Goal: Information Seeking & Learning: Learn about a topic

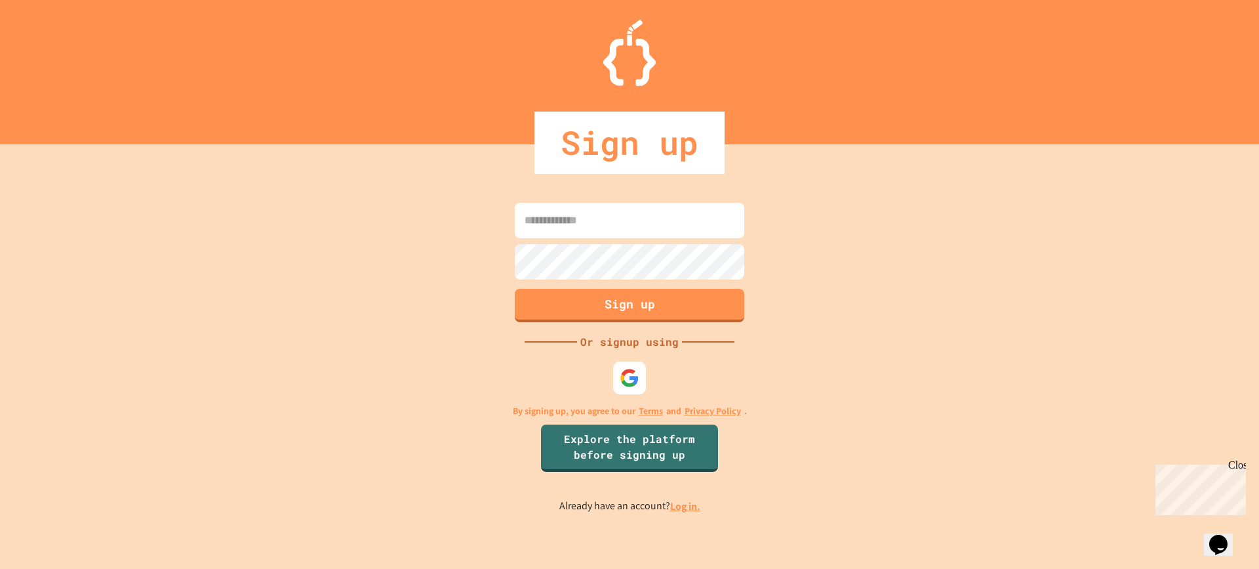
click at [618, 114] on div "Sign up" at bounding box center [630, 143] width 190 height 62
click at [634, 397] on div "Sign up Or signup using By signing up, you agree to our Terms and Privacy Polic…" at bounding box center [629, 356] width 1259 height 424
click at [634, 375] on img at bounding box center [630, 378] width 22 height 22
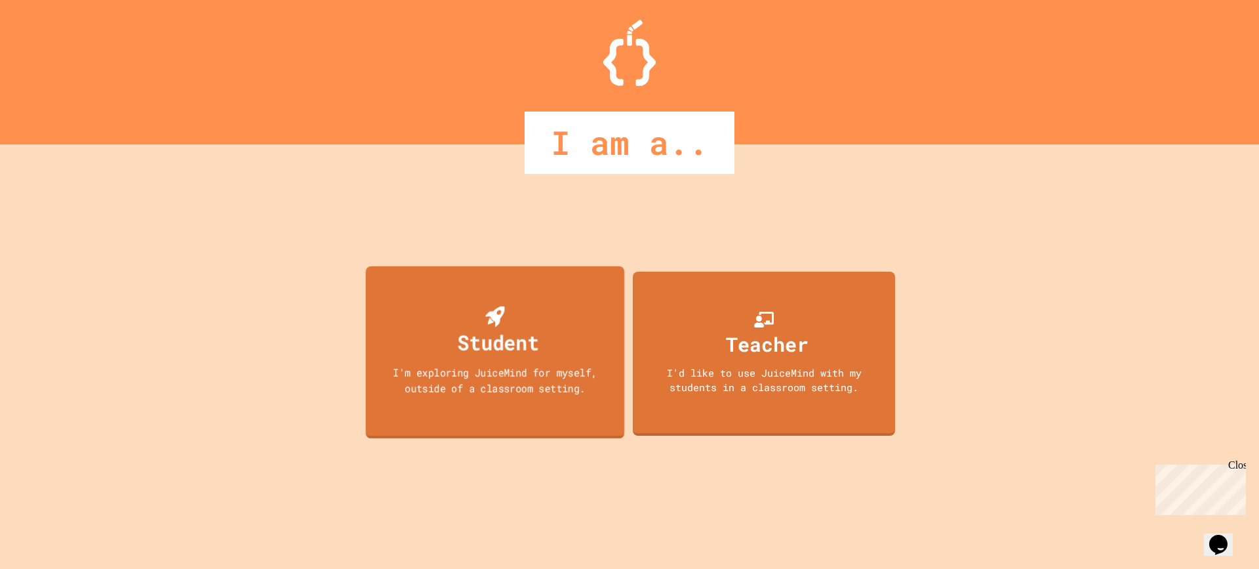
click at [435, 351] on div "Student I'm exploring JuiceMind for myself, outside of a classroom setting." at bounding box center [495, 352] width 259 height 173
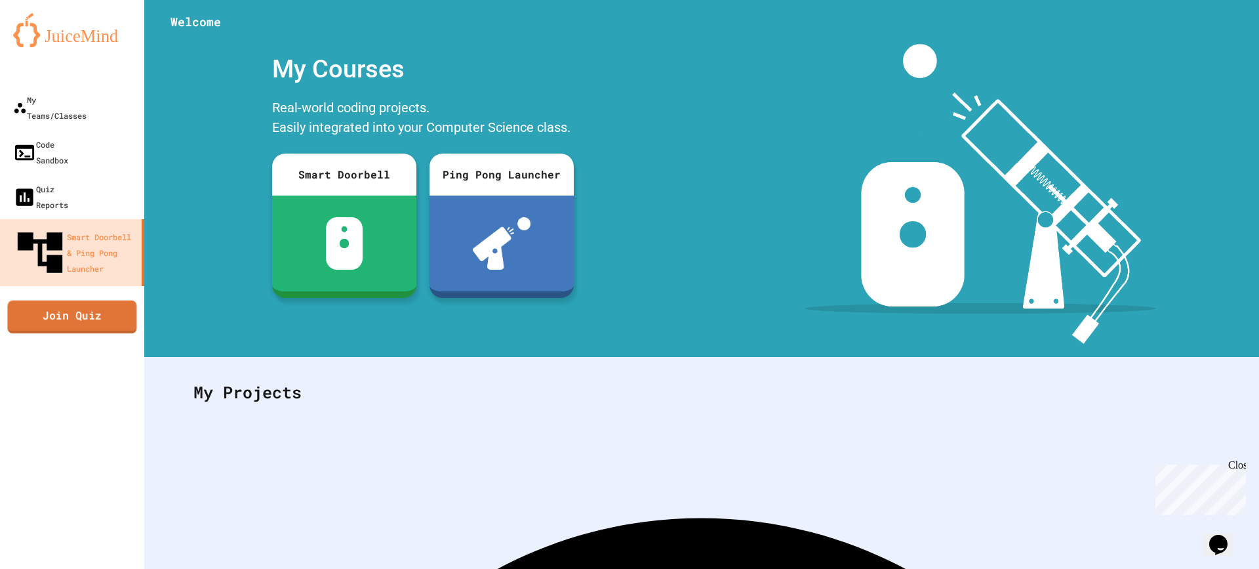
click at [23, 300] on link "Join Quiz" at bounding box center [71, 316] width 129 height 33
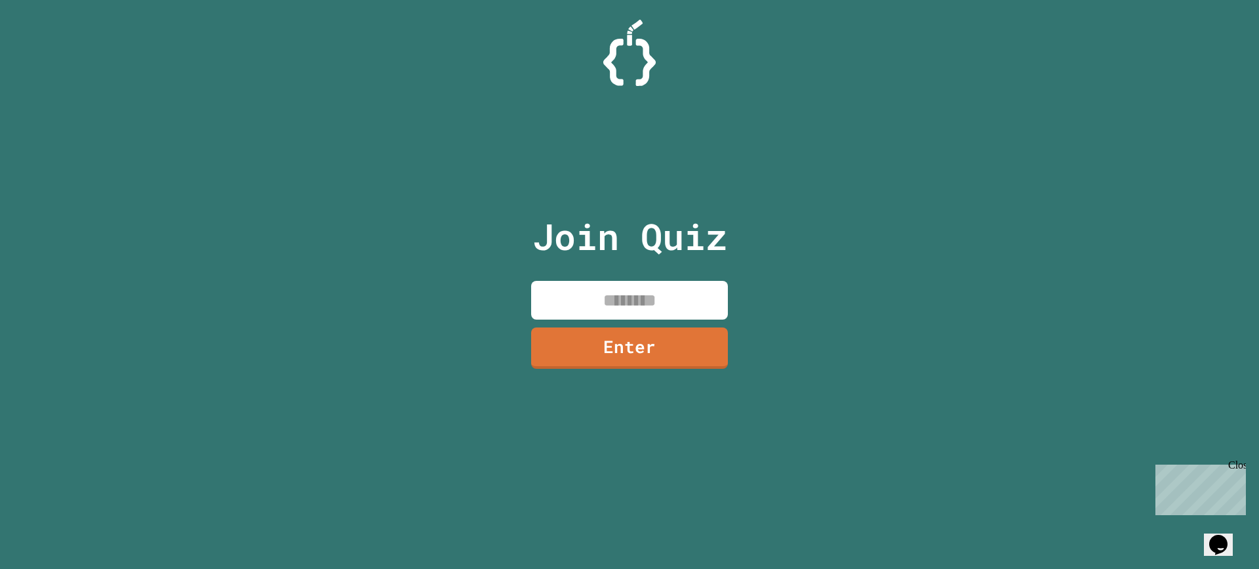
click at [580, 284] on input at bounding box center [629, 300] width 197 height 39
type input "********"
click at [656, 357] on link "Enter" at bounding box center [629, 346] width 191 height 43
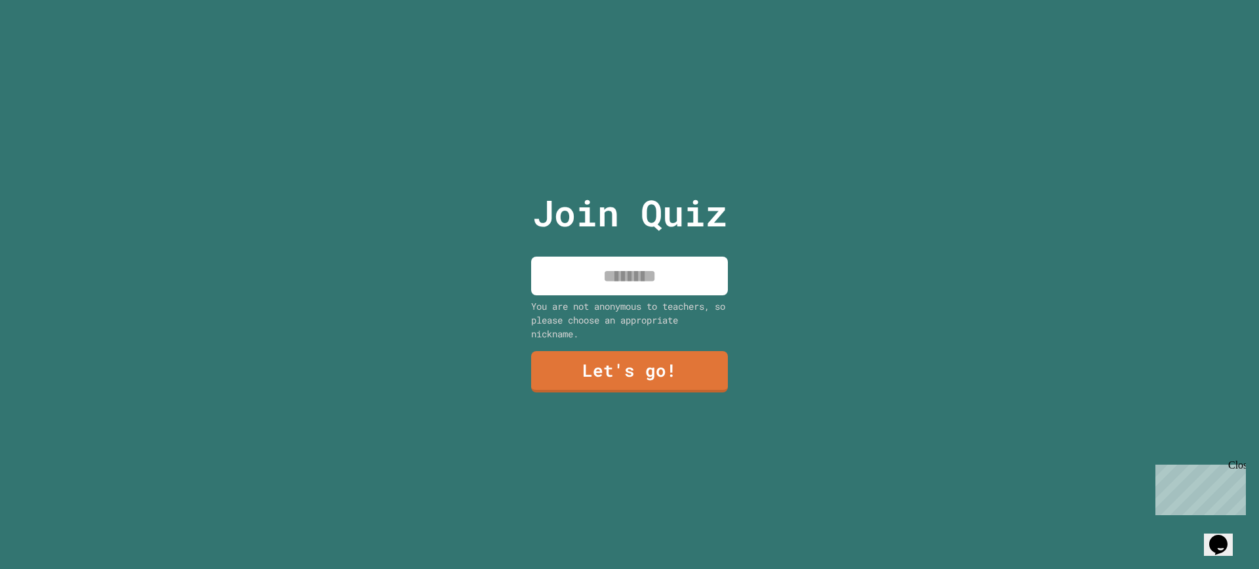
click at [570, 280] on input at bounding box center [629, 275] width 197 height 39
type input "****"
click at [596, 377] on link "Let's go!" at bounding box center [630, 369] width 184 height 43
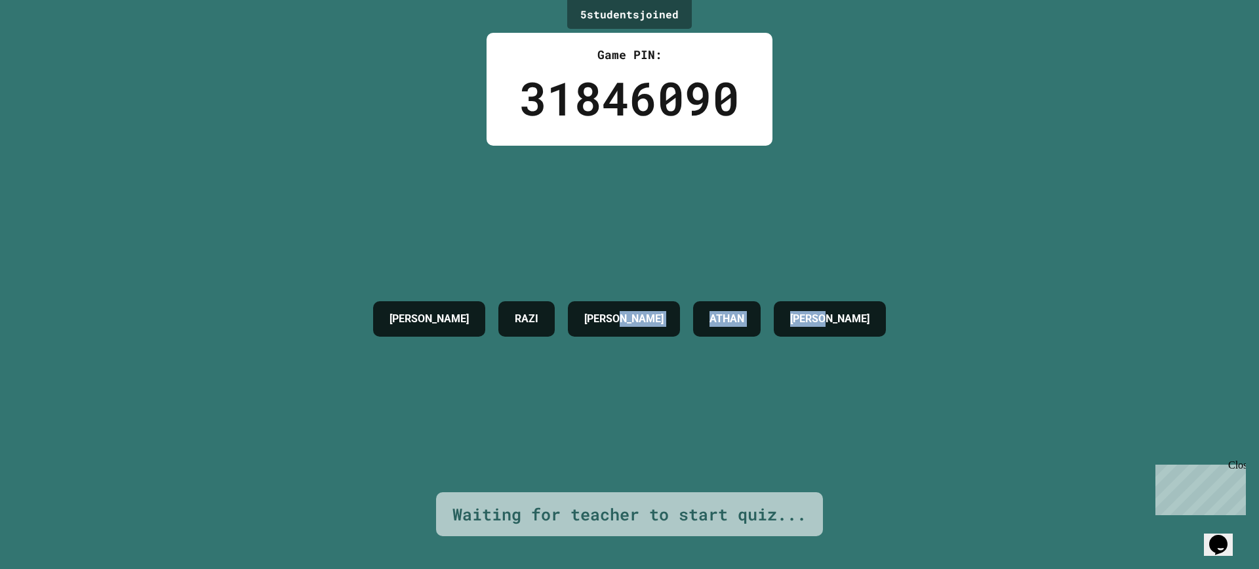
drag, startPoint x: 898, startPoint y: 311, endPoint x: 627, endPoint y: 397, distance: 284.2
click at [627, 397] on div "5 student s joined Game PIN: 31846090 [PERSON_NAME] [PERSON_NAME] [PERSON_NAME]…" at bounding box center [629, 284] width 1259 height 569
click at [627, 397] on div "[PERSON_NAME] [PERSON_NAME] [PERSON_NAME]" at bounding box center [630, 319] width 526 height 346
drag, startPoint x: 384, startPoint y: 340, endPoint x: 1099, endPoint y: 275, distance: 717.9
click at [1099, 275] on div "5 student s joined Game PIN: 31846090 [PERSON_NAME] [PERSON_NAME] [PERSON_NAME]…" at bounding box center [629, 284] width 1259 height 569
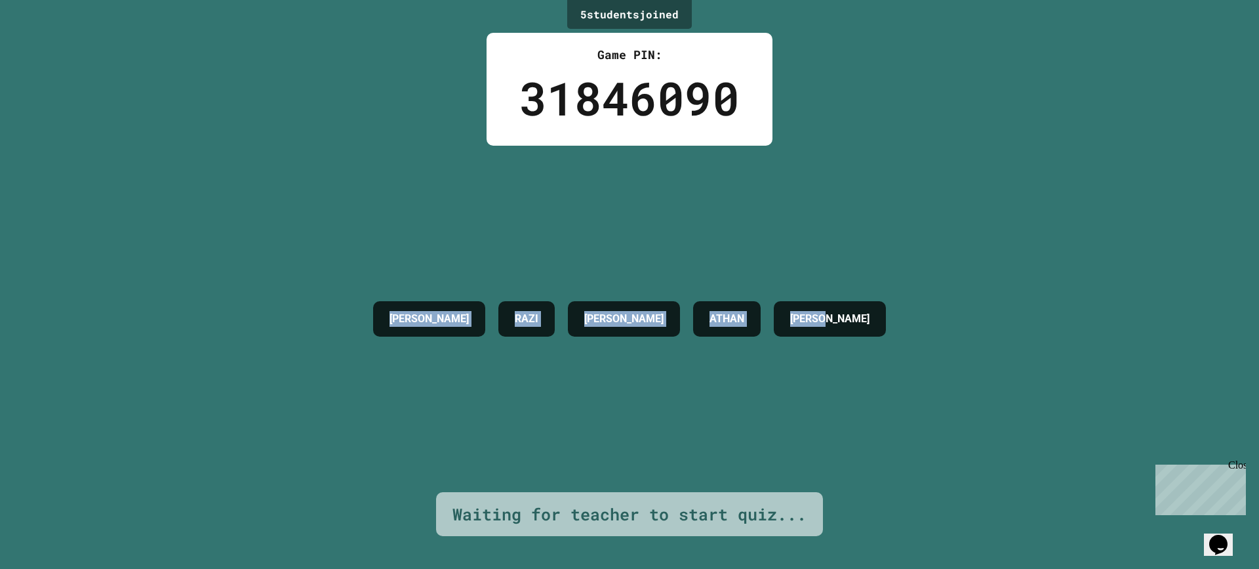
click at [1099, 275] on div "5 student s joined Game PIN: 31846090 [PERSON_NAME] [PERSON_NAME] [PERSON_NAME]…" at bounding box center [629, 284] width 1259 height 569
drag, startPoint x: 1099, startPoint y: 275, endPoint x: 75, endPoint y: 372, distance: 1028.4
click at [75, 372] on div "5 student s joined Game PIN: 31846090 [PERSON_NAME] [PERSON_NAME] [PERSON_NAME]…" at bounding box center [629, 284] width 1259 height 569
drag, startPoint x: 277, startPoint y: 302, endPoint x: 883, endPoint y: 319, distance: 606.3
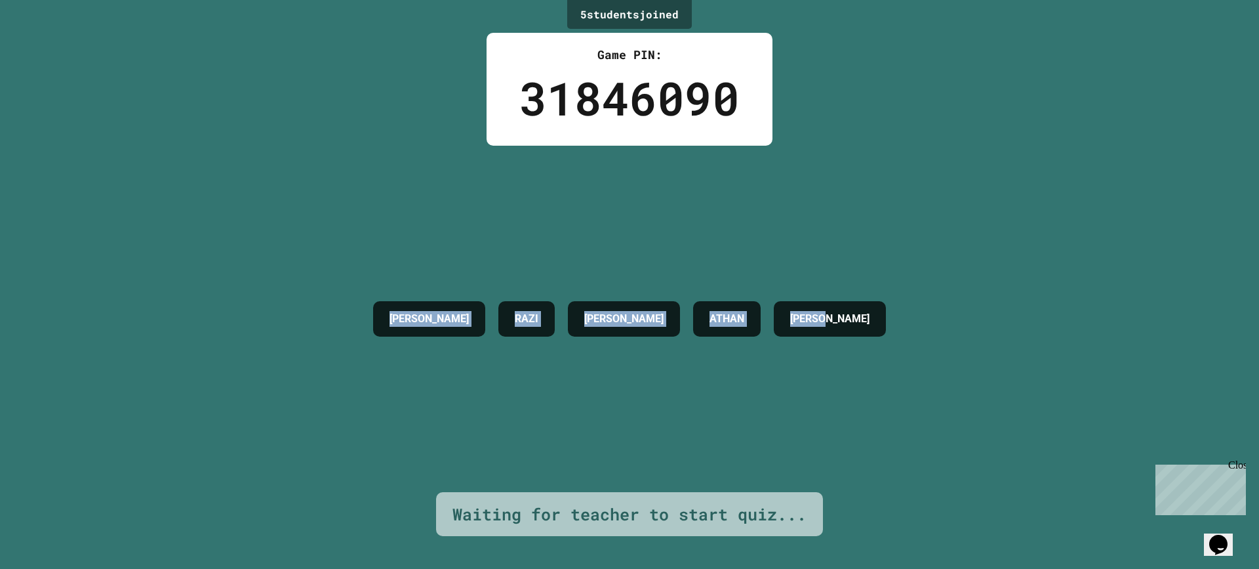
click at [883, 319] on div "5 student s joined Game PIN: 31846090 [PERSON_NAME] [PERSON_NAME] [PERSON_NAME]…" at bounding box center [629, 284] width 1259 height 569
click at [884, 319] on div "[PERSON_NAME]" at bounding box center [830, 318] width 112 height 35
click at [885, 318] on div "[PERSON_NAME]" at bounding box center [830, 318] width 112 height 35
click at [878, 316] on div "[PERSON_NAME]" at bounding box center [830, 318] width 112 height 35
click at [263, 285] on div "5 student s joined Game PIN: 31846090 [PERSON_NAME] [PERSON_NAME] [PERSON_NAME]…" at bounding box center [629, 284] width 1259 height 569
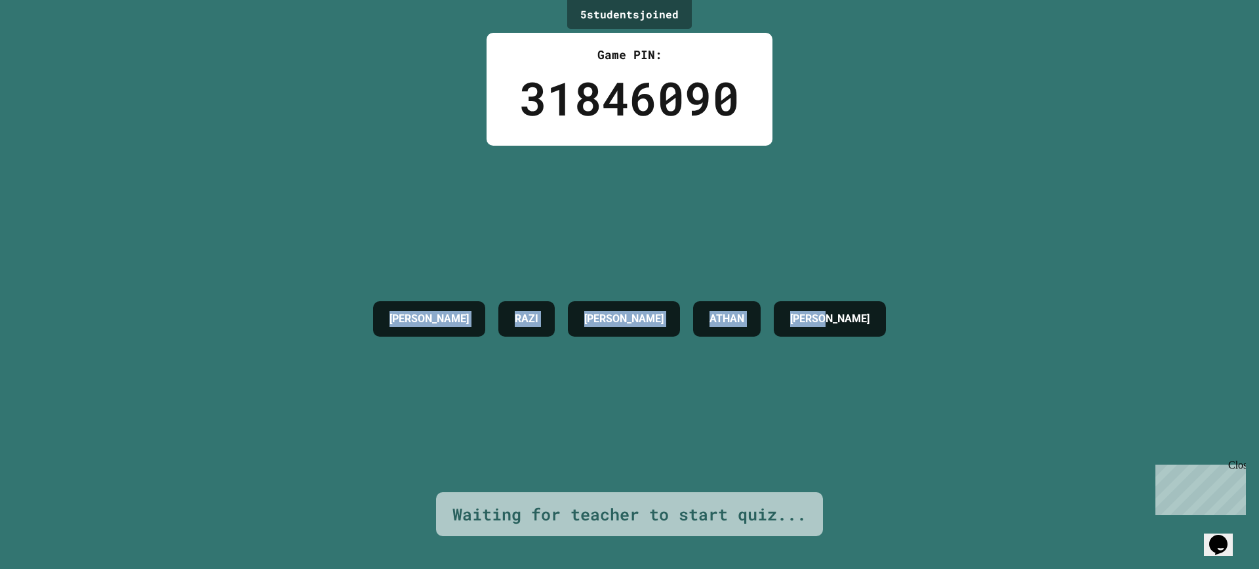
click at [375, 267] on div "[PERSON_NAME] [PERSON_NAME] [PERSON_NAME]" at bounding box center [630, 319] width 526 height 346
drag, startPoint x: 356, startPoint y: 269, endPoint x: 929, endPoint y: 331, distance: 576.7
click at [929, 331] on div "5 student s joined Game PIN: 31846090 [PERSON_NAME] [PERSON_NAME] [PERSON_NAME]…" at bounding box center [629, 284] width 1259 height 569
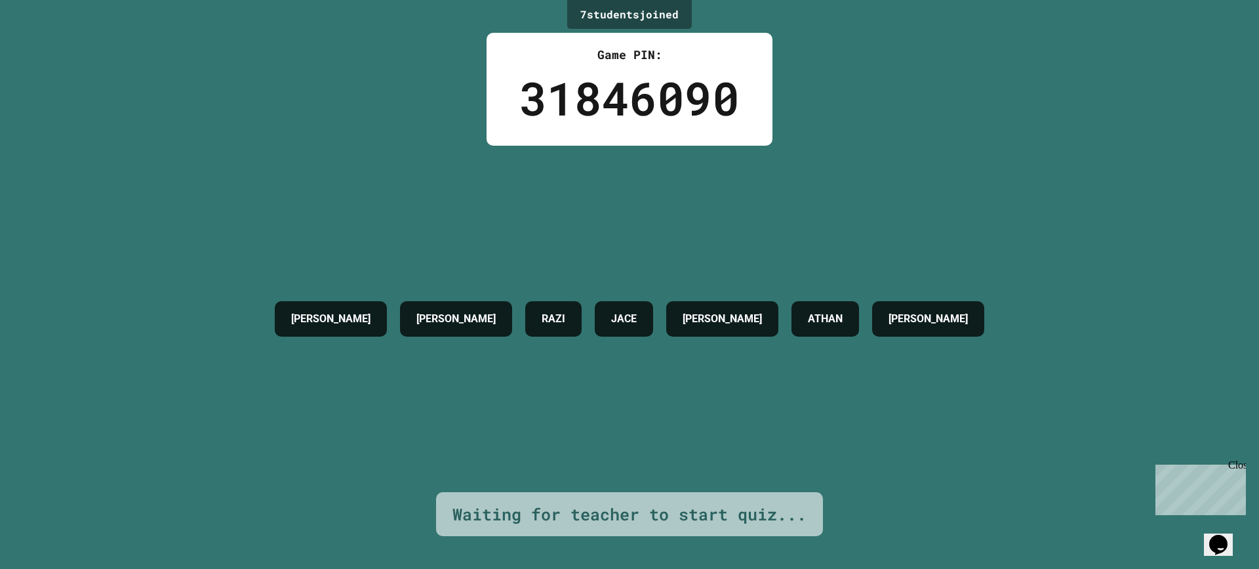
drag, startPoint x: 412, startPoint y: 480, endPoint x: 377, endPoint y: 452, distance: 44.8
drag, startPoint x: 377, startPoint y: 452, endPoint x: 135, endPoint y: 216, distance: 338.1
click at [135, 216] on div "7 student s joined Game PIN: 31846090 [PERSON_NAME] JACE [PERSON_NAME] [PERSON_…" at bounding box center [629, 284] width 1259 height 569
drag, startPoint x: 245, startPoint y: 264, endPoint x: 586, endPoint y: 255, distance: 341.2
click at [586, 255] on div "7 student s joined Game PIN: 31846090 [PERSON_NAME] JACE [PERSON_NAME] [PERSON_…" at bounding box center [629, 284] width 1259 height 569
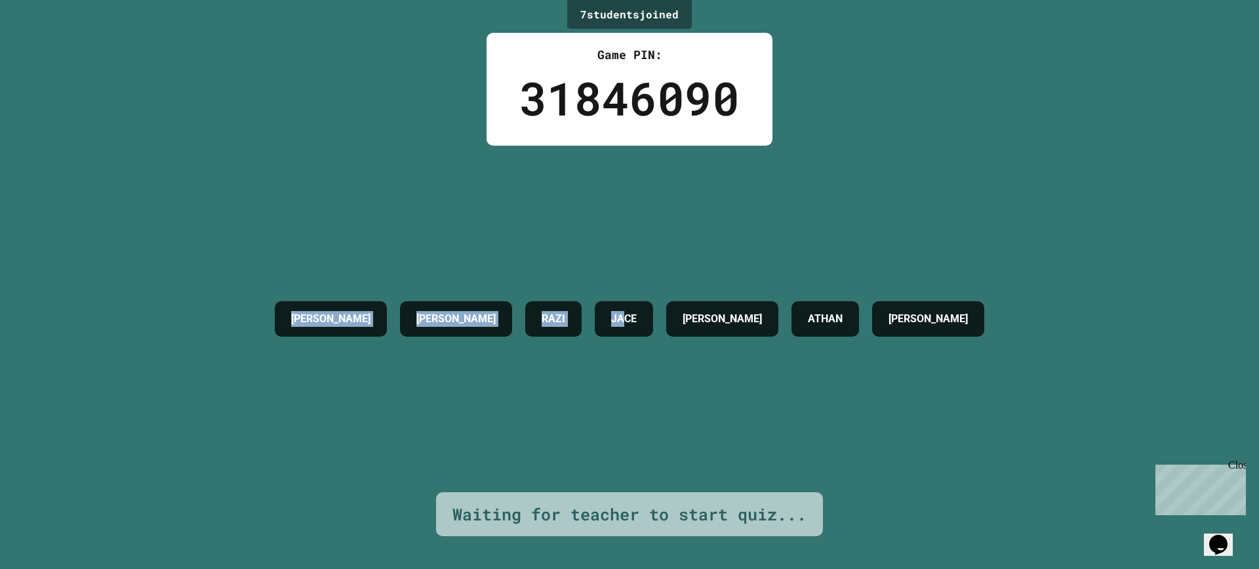
click at [586, 255] on div "[PERSON_NAME] JACE [PERSON_NAME] [PERSON_NAME]" at bounding box center [629, 319] width 723 height 346
drag, startPoint x: 132, startPoint y: 327, endPoint x: 891, endPoint y: 21, distance: 817.8
click at [676, 142] on div "7 student s joined Game PIN: 31846090 [PERSON_NAME] JACE [PERSON_NAME] [PERSON_…" at bounding box center [629, 284] width 1259 height 569
click at [1030, 270] on div "7 student s joined Game PIN: 31846090 [PERSON_NAME] JACE [PERSON_NAME] [PERSON_…" at bounding box center [629, 284] width 1259 height 569
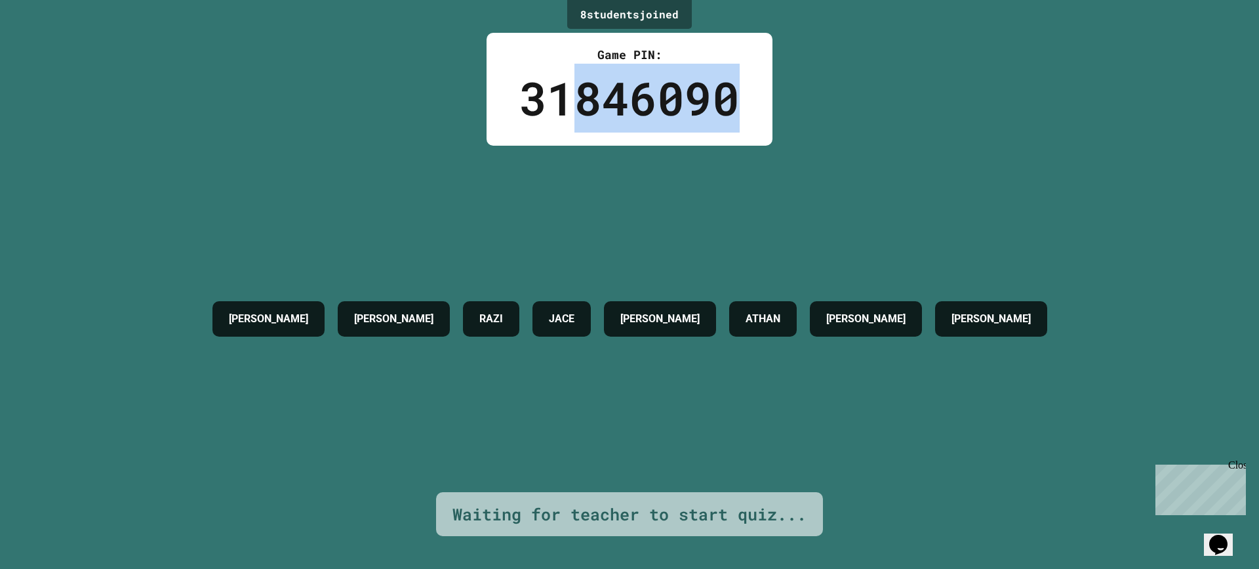
drag, startPoint x: 769, startPoint y: 90, endPoint x: 574, endPoint y: 83, distance: 194.9
click at [574, 83] on div "8 student s joined Game PIN: 31846090 [PERSON_NAME] JACE [PERSON_NAME] [PERSON_…" at bounding box center [629, 284] width 1259 height 569
click at [574, 83] on div "31846090" at bounding box center [630, 98] width 220 height 69
drag, startPoint x: 488, startPoint y: 84, endPoint x: 801, endPoint y: 73, distance: 313.1
click at [801, 73] on div "8 student s joined Game PIN: 31846090 [PERSON_NAME] JACE [PERSON_NAME] [PERSON_…" at bounding box center [629, 284] width 1259 height 569
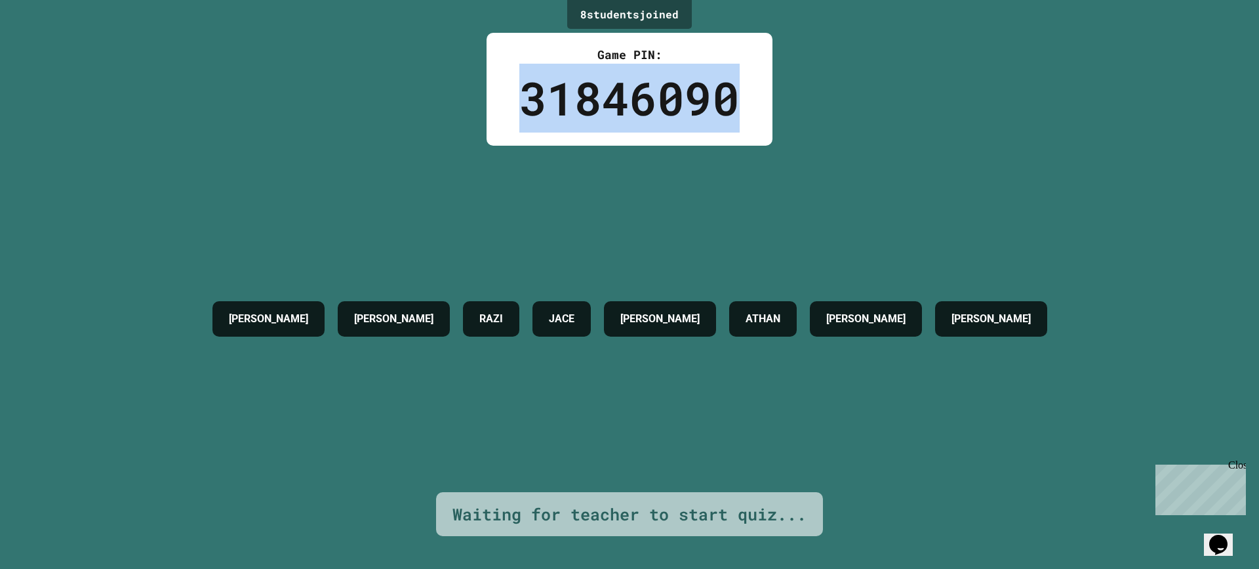
click at [801, 73] on div "8 student s joined Game PIN: 31846090 [PERSON_NAME] JACE [PERSON_NAME] [PERSON_…" at bounding box center [629, 284] width 1259 height 569
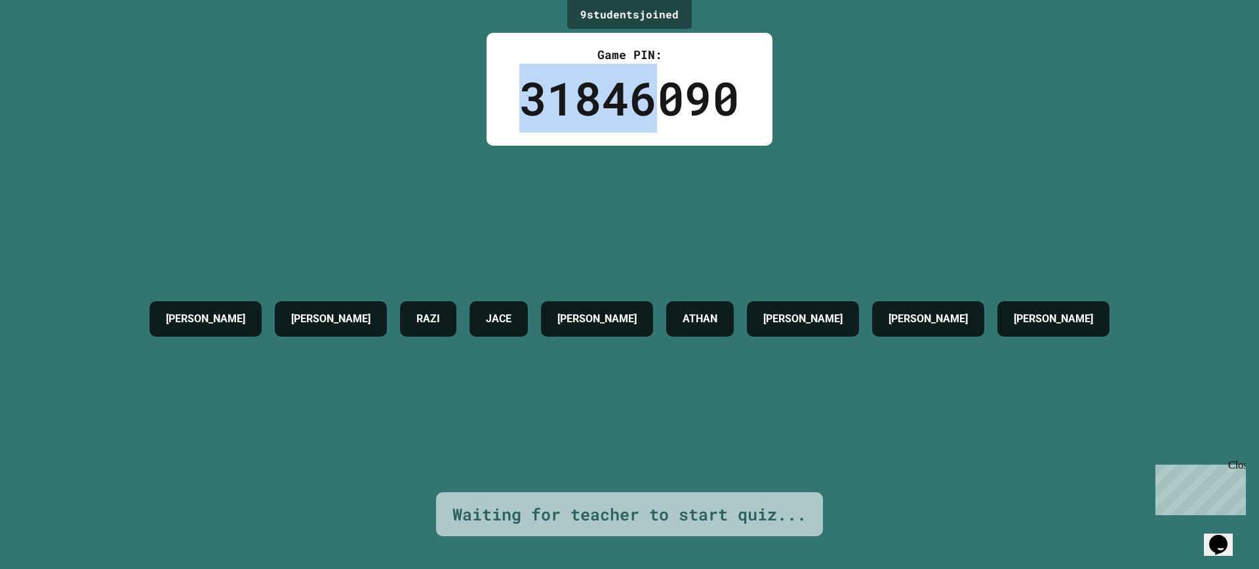
drag, startPoint x: 508, startPoint y: 111, endPoint x: 250, endPoint y: 117, distance: 257.9
click at [419, 108] on div "9 student s joined Game PIN: 31846090 [PERSON_NAME] [PERSON_NAME] [PERSON_NAME]…" at bounding box center [629, 284] width 1259 height 569
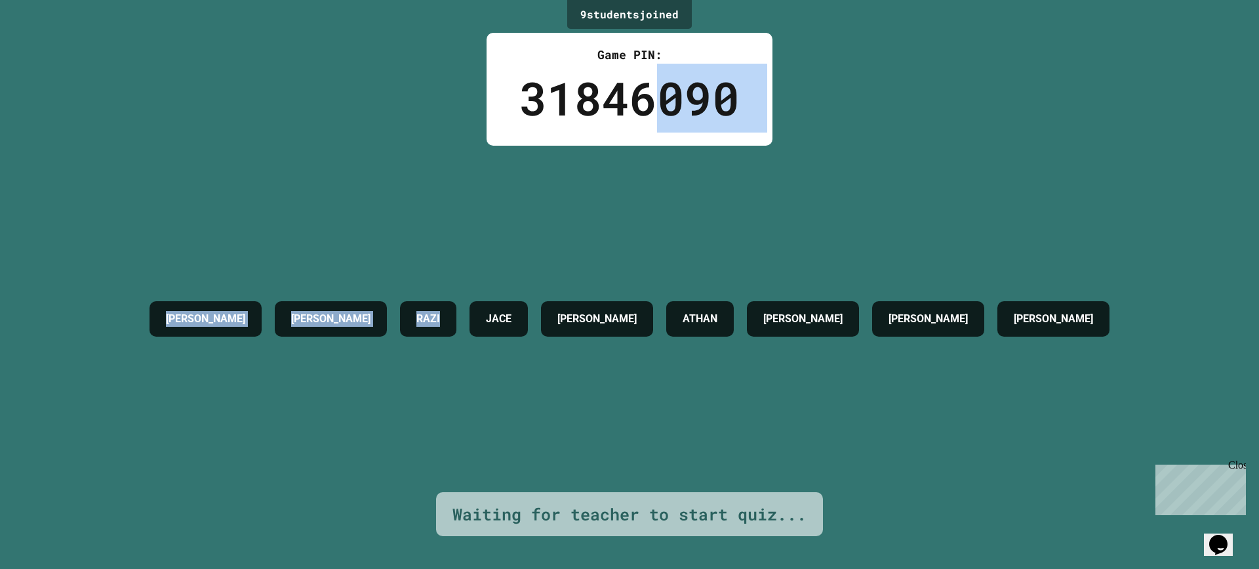
click at [235, 118] on div "9 student s joined Game PIN: 31846090 [PERSON_NAME] [PERSON_NAME] [PERSON_NAME]…" at bounding box center [629, 284] width 1259 height 569
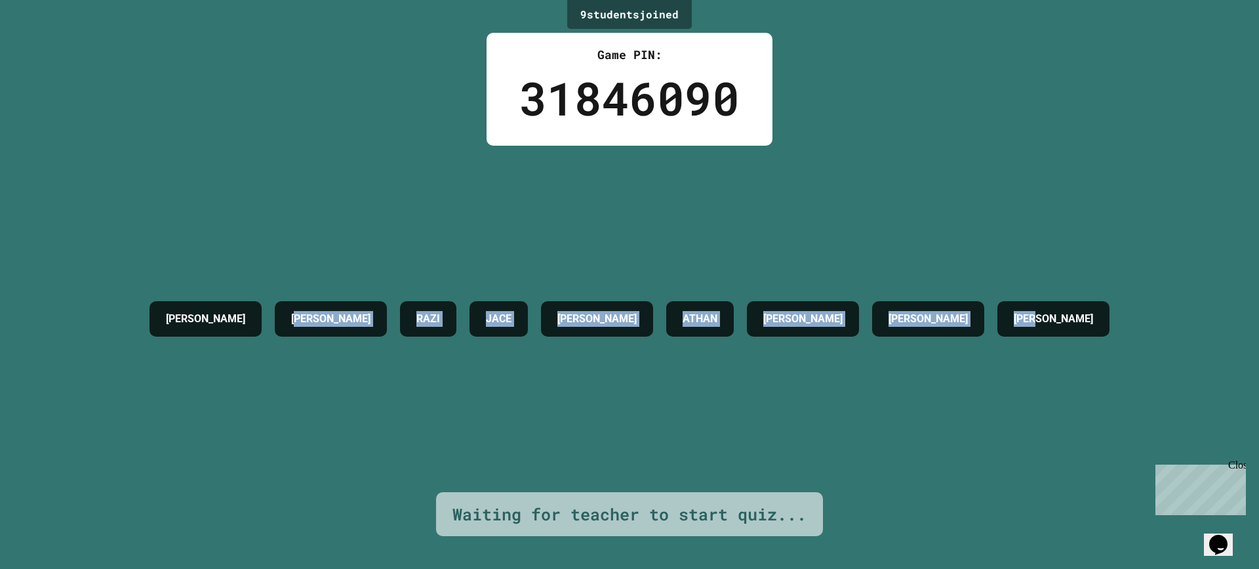
drag, startPoint x: 293, startPoint y: 99, endPoint x: 1208, endPoint y: 111, distance: 914.5
click at [1208, 111] on div "9 student s joined Game PIN: 31846090 [PERSON_NAME] [PERSON_NAME] [PERSON_NAME]…" at bounding box center [629, 284] width 1259 height 569
drag, startPoint x: 1127, startPoint y: 112, endPoint x: 0, endPoint y: 64, distance: 1127.9
click at [0, 64] on div "9 student s joined Game PIN: 31846090 [PERSON_NAME] [PERSON_NAME] [PERSON_NAME]…" at bounding box center [629, 284] width 1259 height 569
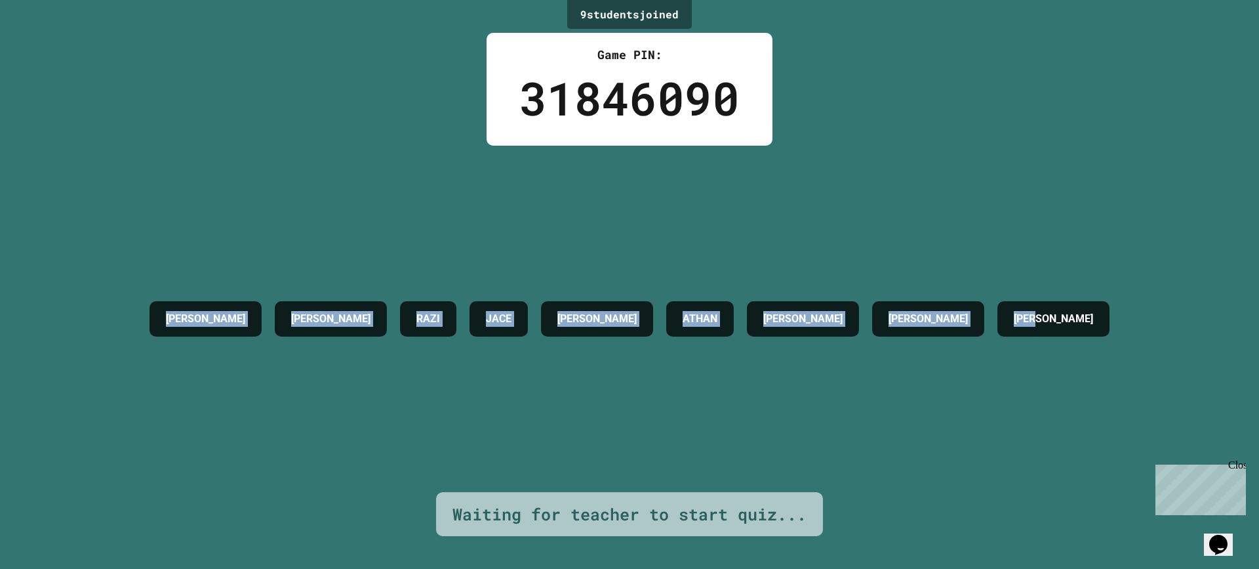
click at [0, 66] on div "9 student s joined Game PIN: 31846090 [PERSON_NAME] [PERSON_NAME] [PERSON_NAME]…" at bounding box center [629, 284] width 1259 height 569
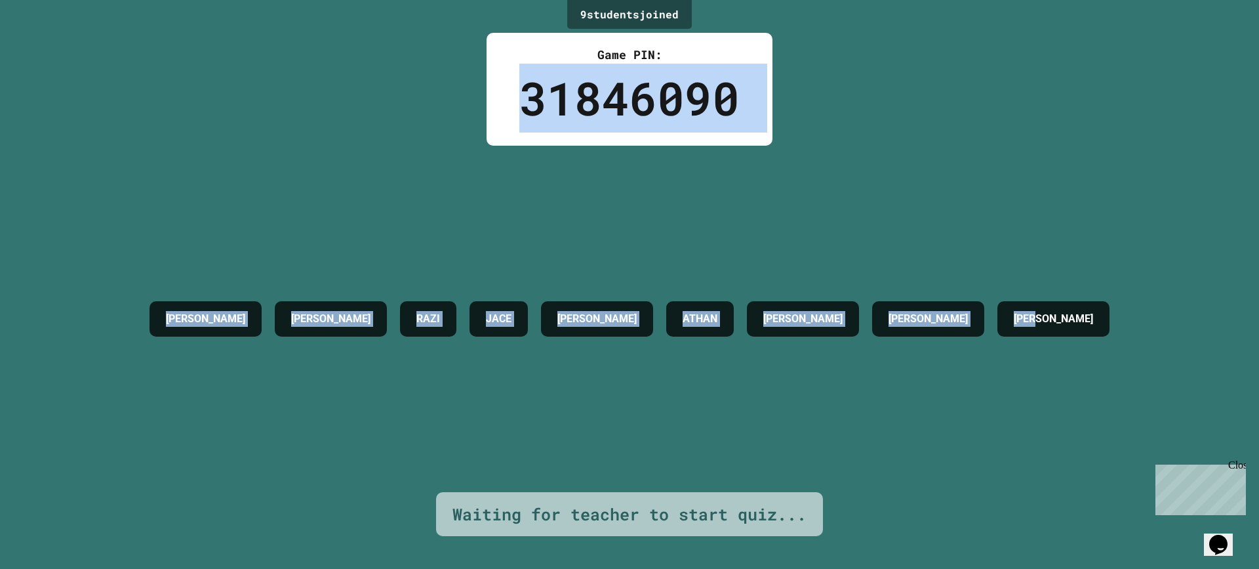
drag, startPoint x: 0, startPoint y: 66, endPoint x: 466, endPoint y: 91, distance: 466.4
click at [466, 91] on div "9 student s joined Game PIN: 31846090 [PERSON_NAME] [PERSON_NAME] [PERSON_NAME]…" at bounding box center [629, 284] width 1259 height 569
drag, startPoint x: 536, startPoint y: 60, endPoint x: 863, endPoint y: 111, distance: 331.3
click at [863, 111] on div "9 student s joined Game PIN: 31846090 [PERSON_NAME] [PERSON_NAME] [PERSON_NAME]…" at bounding box center [629, 284] width 1259 height 569
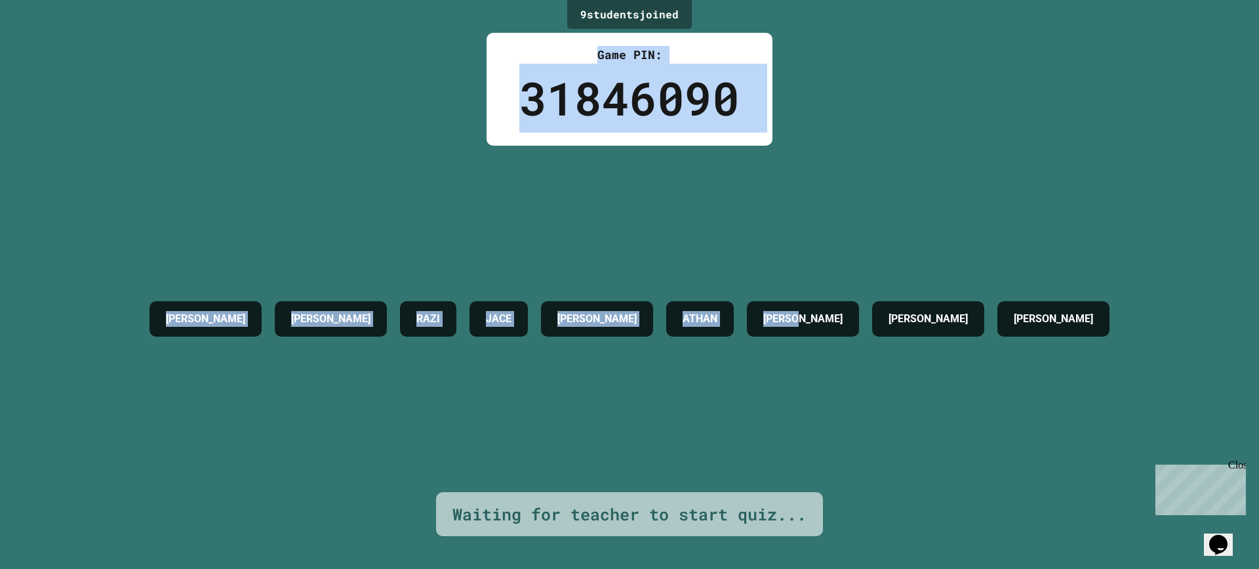
click at [863, 111] on div "9 student s joined Game PIN: 31846090 [PERSON_NAME] [PERSON_NAME] [PERSON_NAME]…" at bounding box center [629, 284] width 1259 height 569
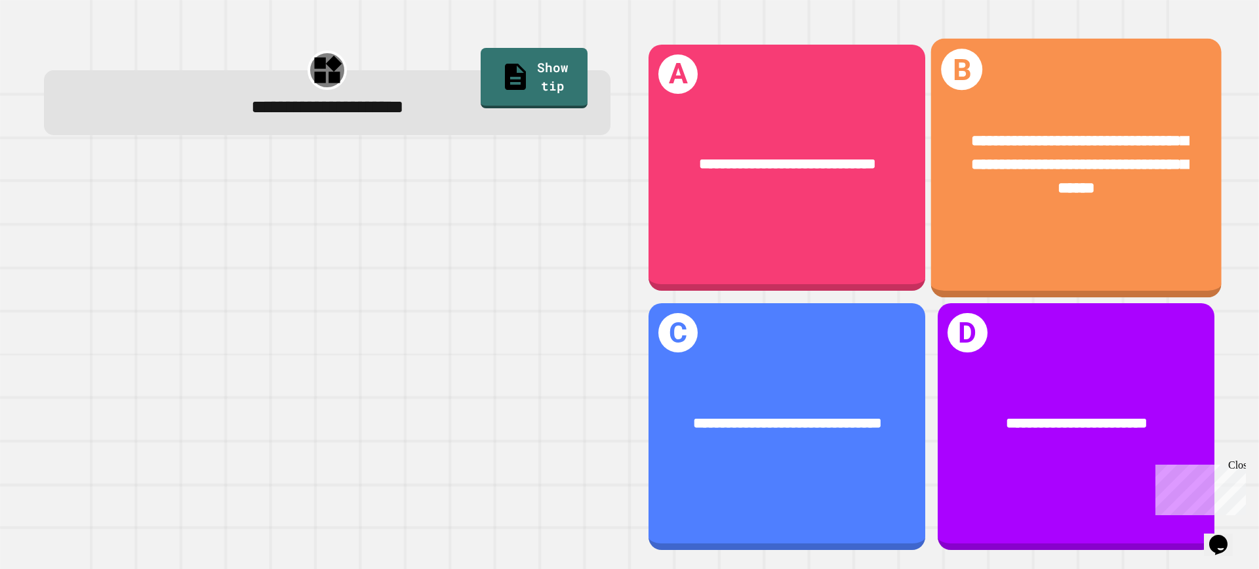
click at [982, 134] on span "**********" at bounding box center [1079, 163] width 217 height 63
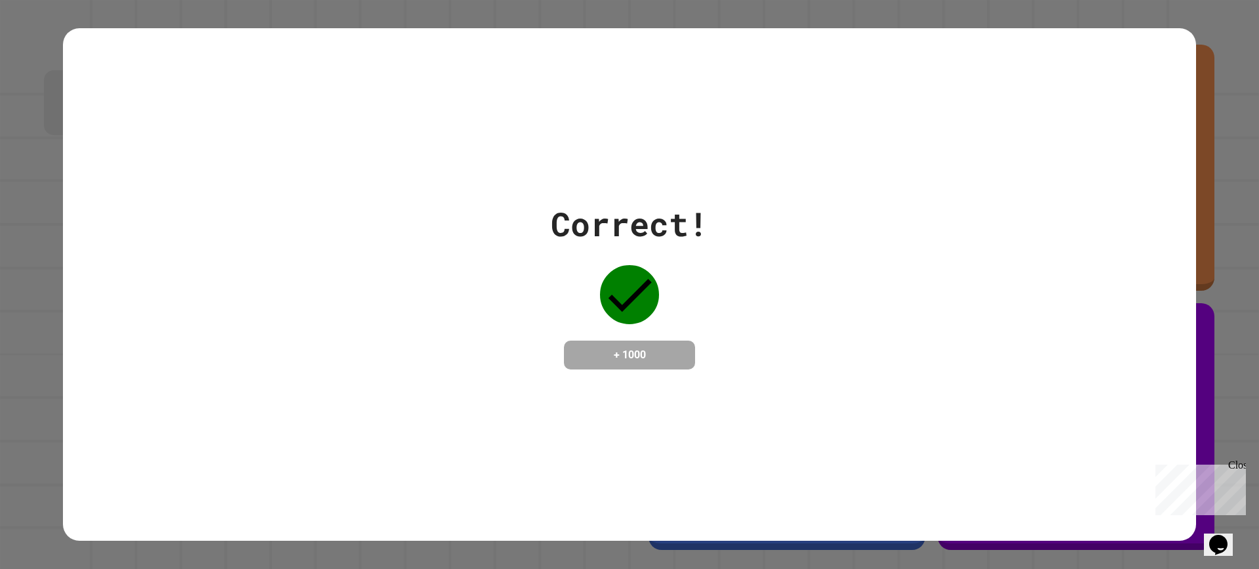
click at [668, 366] on div "+ 1000" at bounding box center [629, 354] width 131 height 29
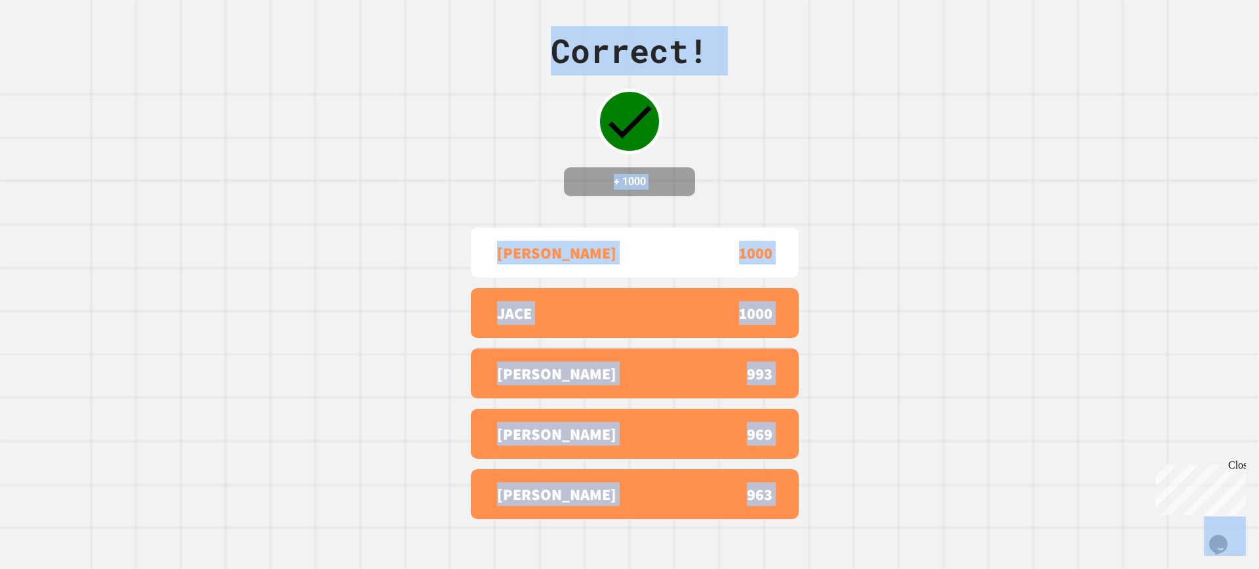
click at [646, 227] on div "Correct! + 1000 [PERSON_NAME] 1000 JACE 1000 [PERSON_NAME] 993 [PERSON_NAME] B …" at bounding box center [629, 284] width 1259 height 569
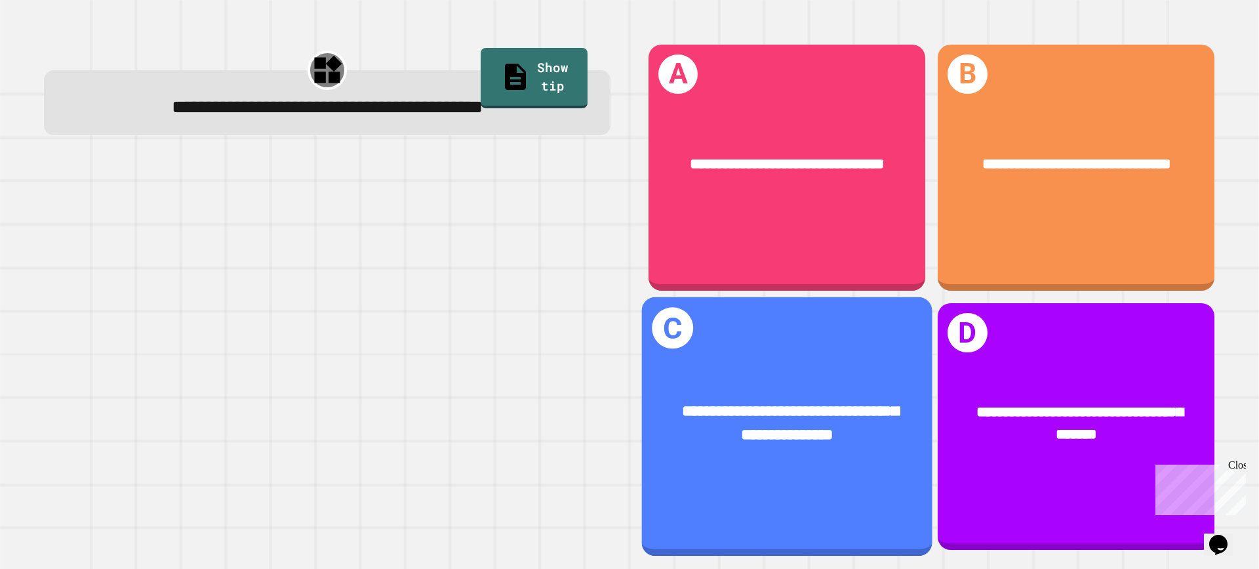
click at [817, 329] on div "**********" at bounding box center [787, 426] width 291 height 258
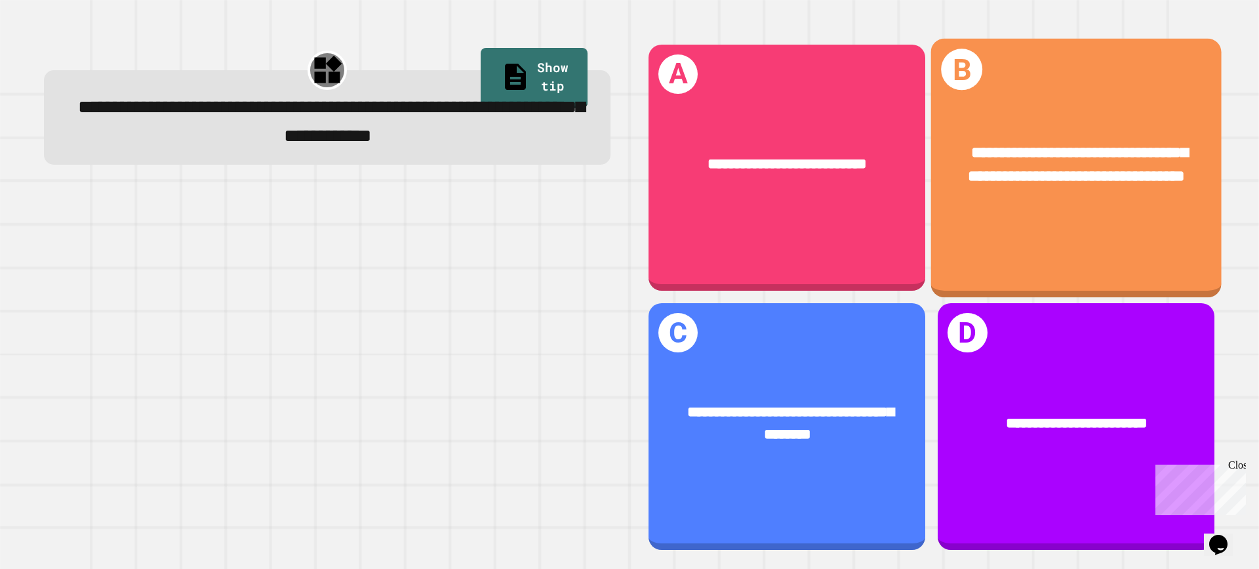
click at [1053, 153] on span "**********" at bounding box center [1079, 163] width 220 height 39
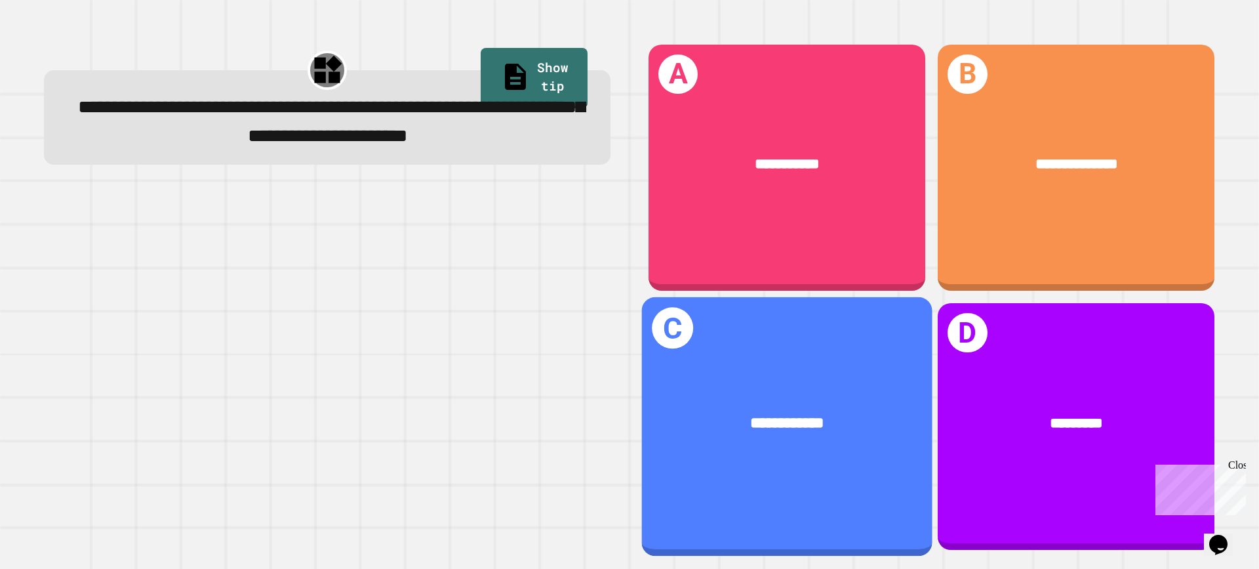
click at [865, 380] on div "**********" at bounding box center [787, 423] width 291 height 86
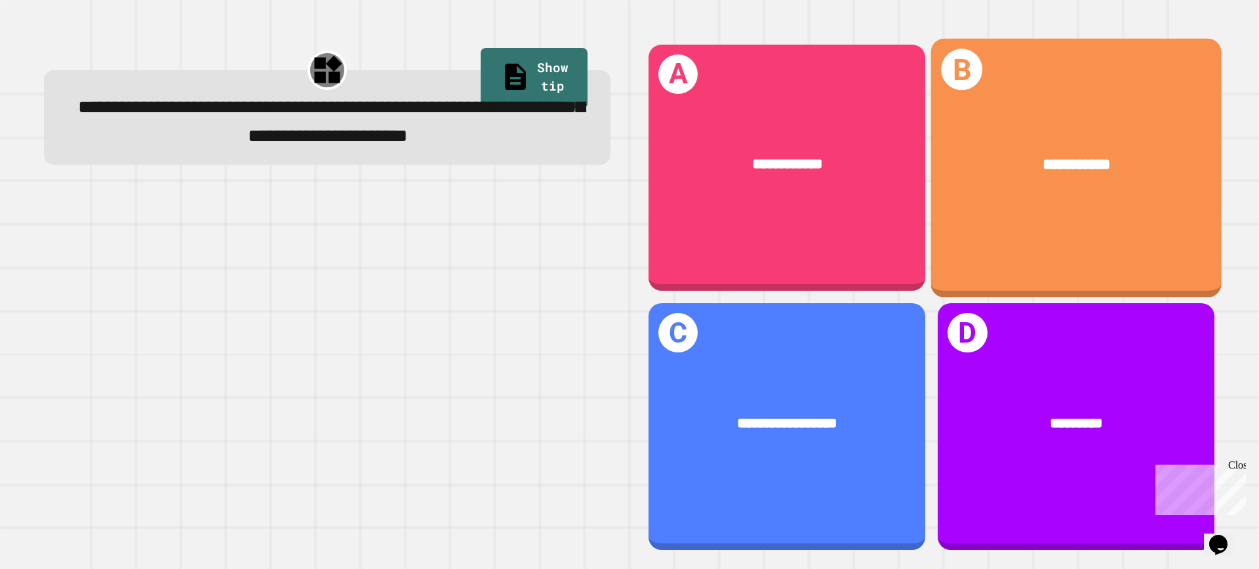
click at [1054, 169] on span "**********" at bounding box center [1077, 163] width 68 height 16
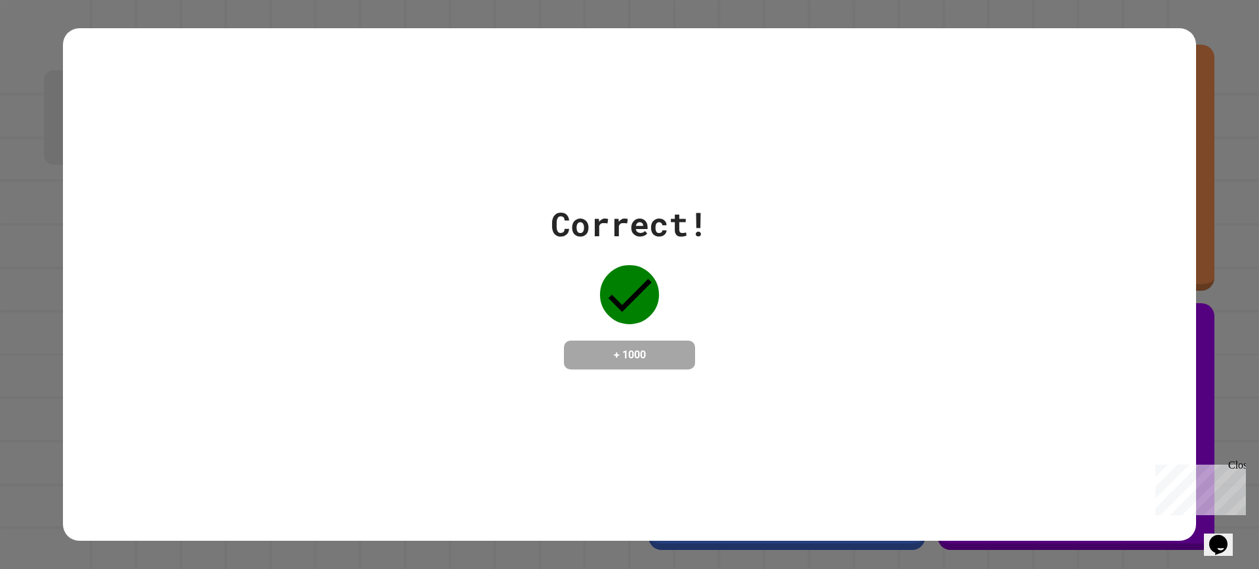
click at [1233, 462] on div "Close" at bounding box center [1237, 467] width 16 height 16
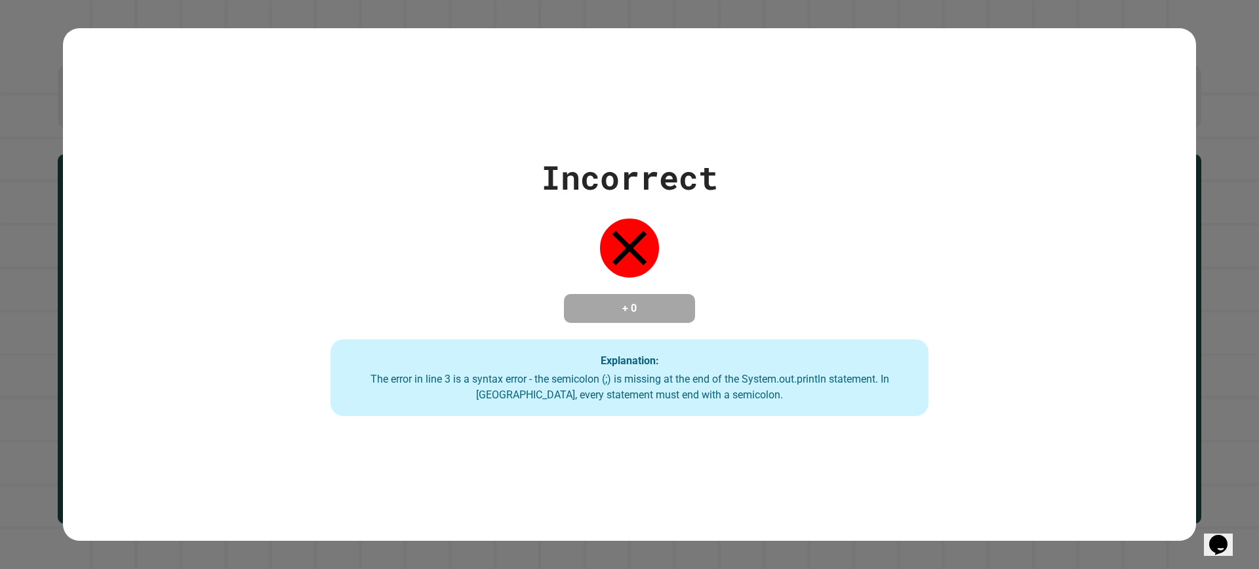
click at [691, 273] on div "Incorrect + 0 Explanation: The error in line 3 is a syntax error - the semicolo…" at bounding box center [630, 285] width 855 height 264
click at [689, 274] on div "Incorrect + 0 Explanation: The error in line 3 is a syntax error - the semicolo…" at bounding box center [630, 285] width 855 height 264
click at [136, 178] on div "Incorrect + 0 Explanation: The error in line 3 is a syntax error - the semicolo…" at bounding box center [629, 285] width 1133 height 264
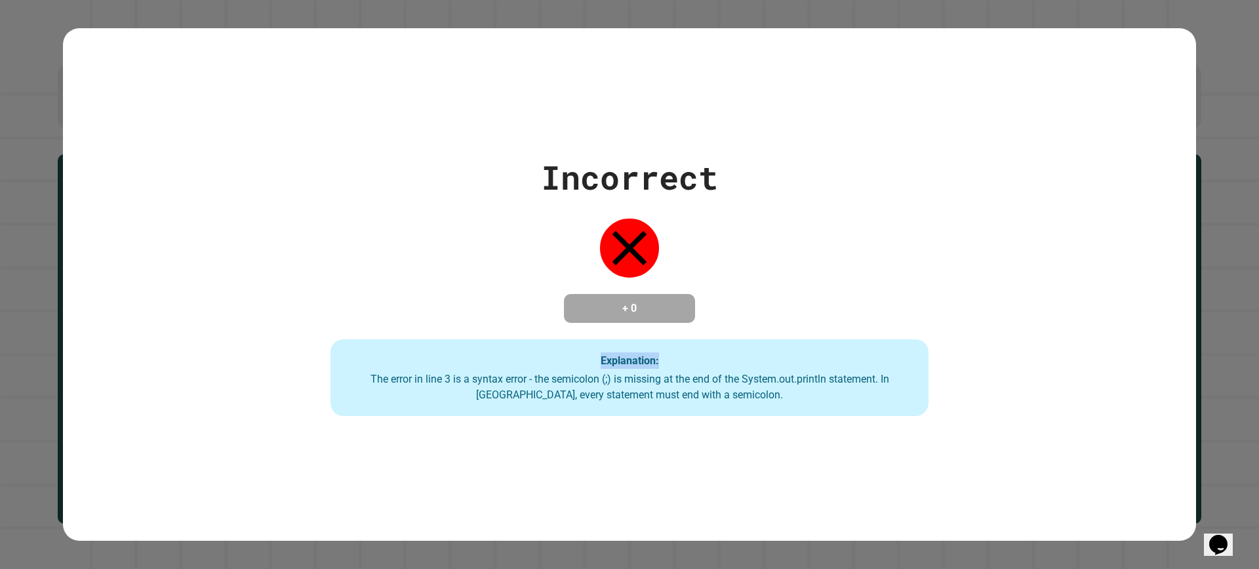
drag, startPoint x: 136, startPoint y: 178, endPoint x: 148, endPoint y: 173, distance: 13.5
click at [142, 177] on div "Incorrect + 0 Explanation: The error in line 3 is a syntax error - the semicolo…" at bounding box center [629, 285] width 1133 height 264
click at [148, 173] on div "Incorrect + 0 Explanation: The error in line 3 is a syntax error - the semicolo…" at bounding box center [629, 285] width 1133 height 264
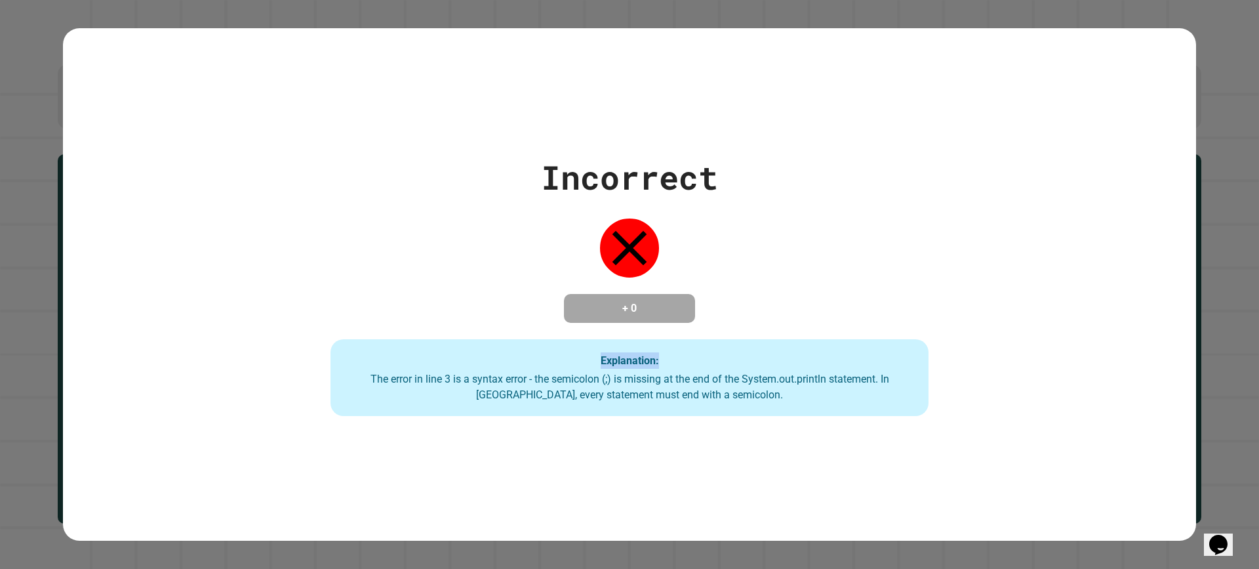
click at [148, 173] on div "Incorrect + 0 Explanation: The error in line 3 is a syntax error - the semicolo…" at bounding box center [629, 285] width 1133 height 264
click at [139, 178] on div "Incorrect + 0 Explanation: The error in line 3 is a syntax error - the semicolo…" at bounding box center [629, 285] width 1133 height 264
click at [131, 182] on div "Incorrect + 0 Explanation: The error in line 3 is a syntax error - the semicolo…" at bounding box center [629, 285] width 1133 height 264
click at [129, 184] on div "Incorrect + 0 Explanation: The error in line 3 is a syntax error - the semicolo…" at bounding box center [629, 285] width 1133 height 264
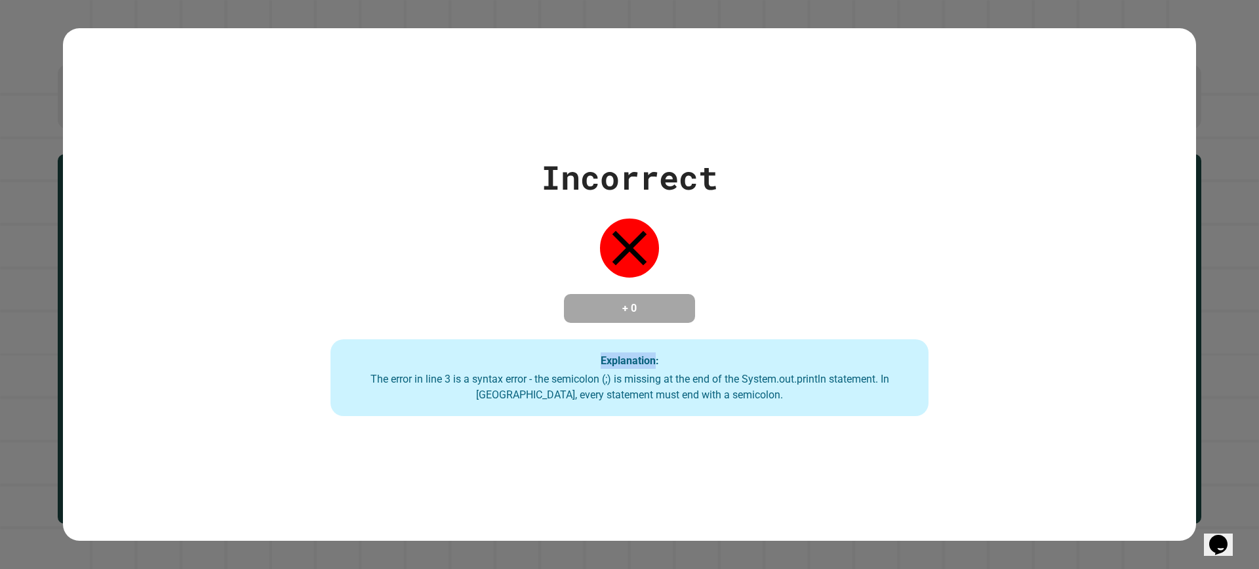
click at [129, 184] on div "Incorrect + 0 Explanation: The error in line 3 is a syntax error - the semicolo…" at bounding box center [629, 285] width 1133 height 264
click at [405, 315] on div "Incorrect + 0 Explanation: The error in line 3 is a syntax error - the semicolo…" at bounding box center [630, 285] width 855 height 264
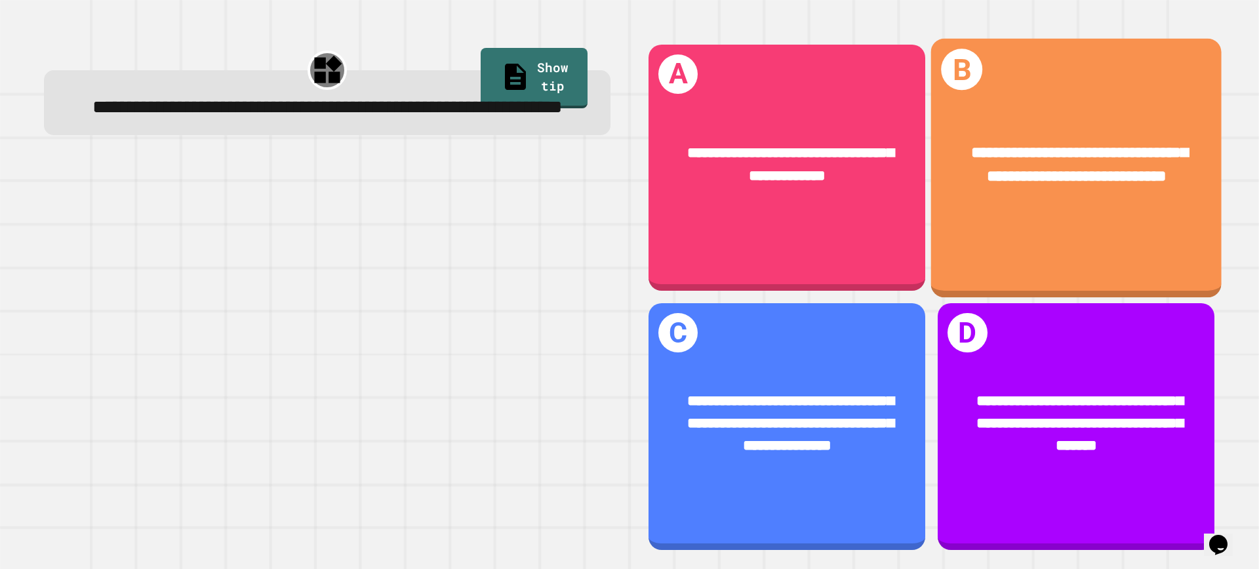
click at [1006, 188] on div "**********" at bounding box center [1077, 163] width 228 height 47
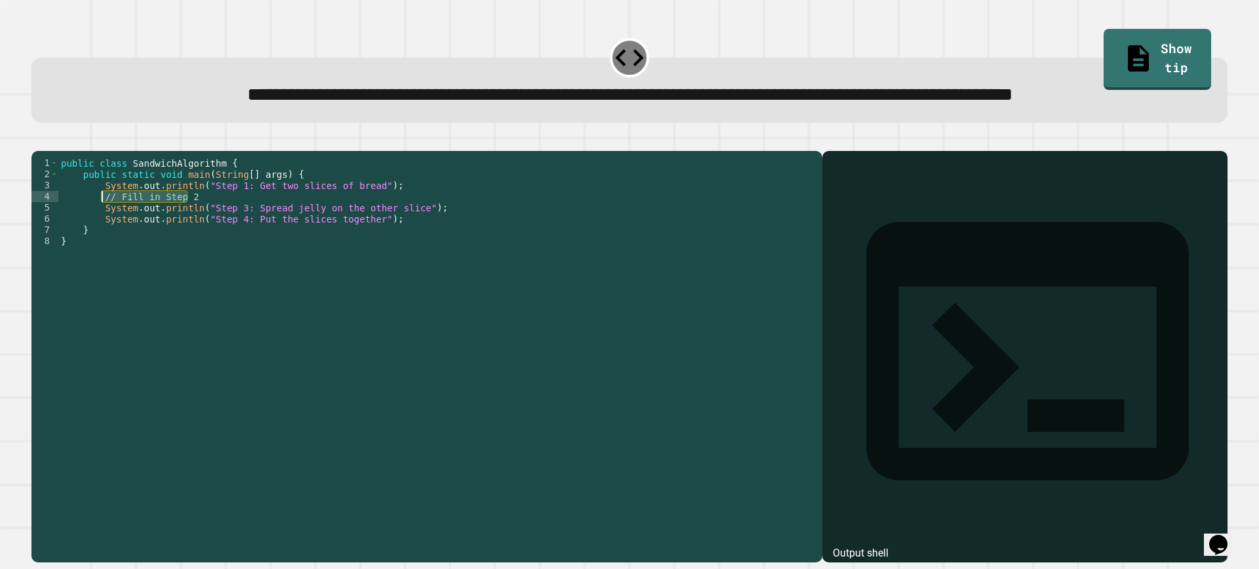
drag, startPoint x: 196, startPoint y: 245, endPoint x: 103, endPoint y: 247, distance: 93.2
click at [100, 249] on div "public class SandwichAlgorithm { public static void main ( String [ ] args ) { …" at bounding box center [437, 324] width 758 height 335
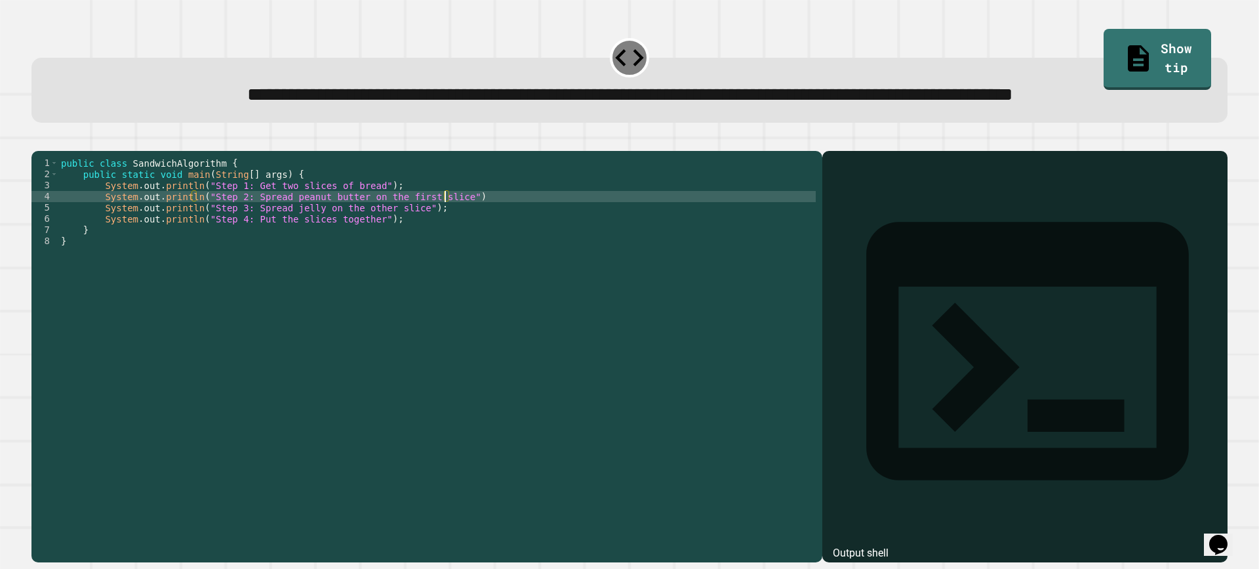
scroll to position [0, 27]
type textarea "**********"
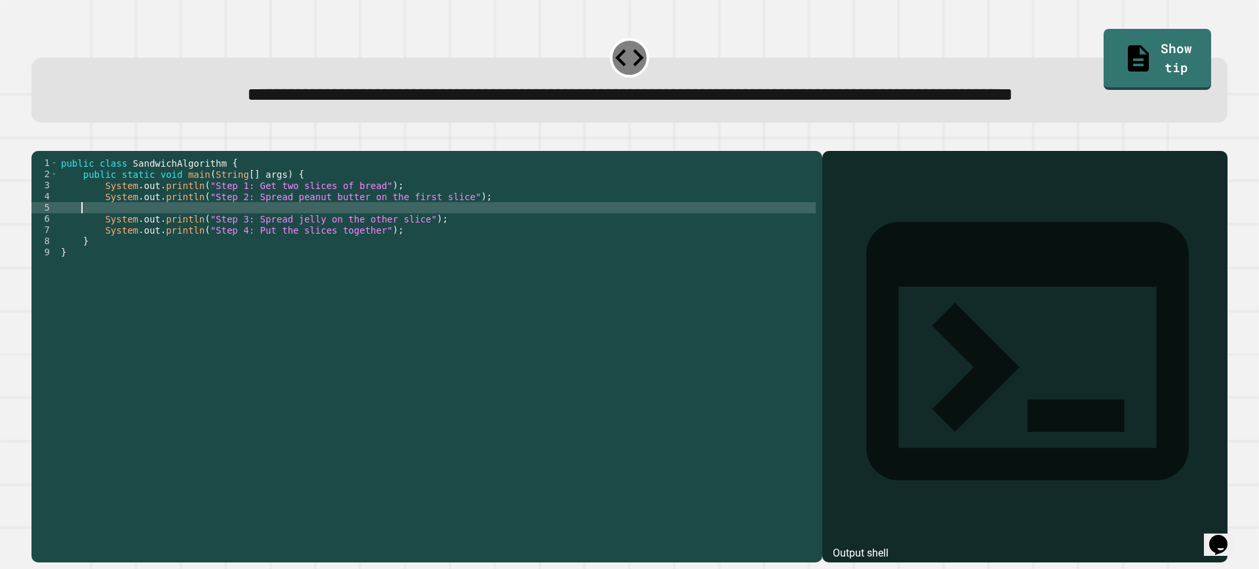
scroll to position [0, 0]
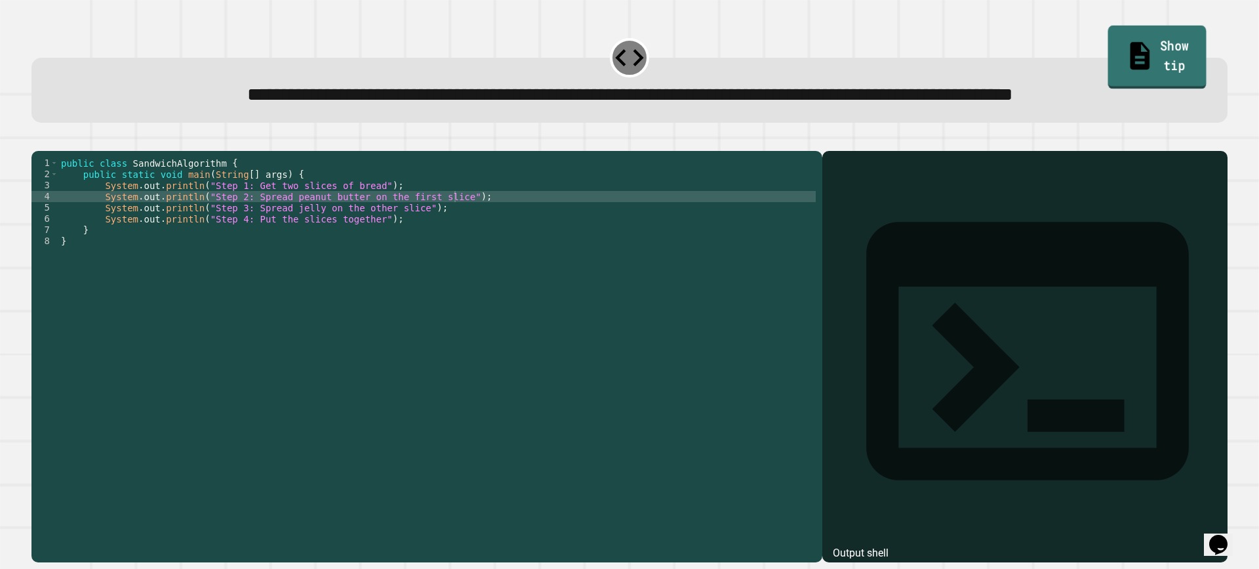
click at [1166, 30] on link "Show tip" at bounding box center [1158, 58] width 98 height 64
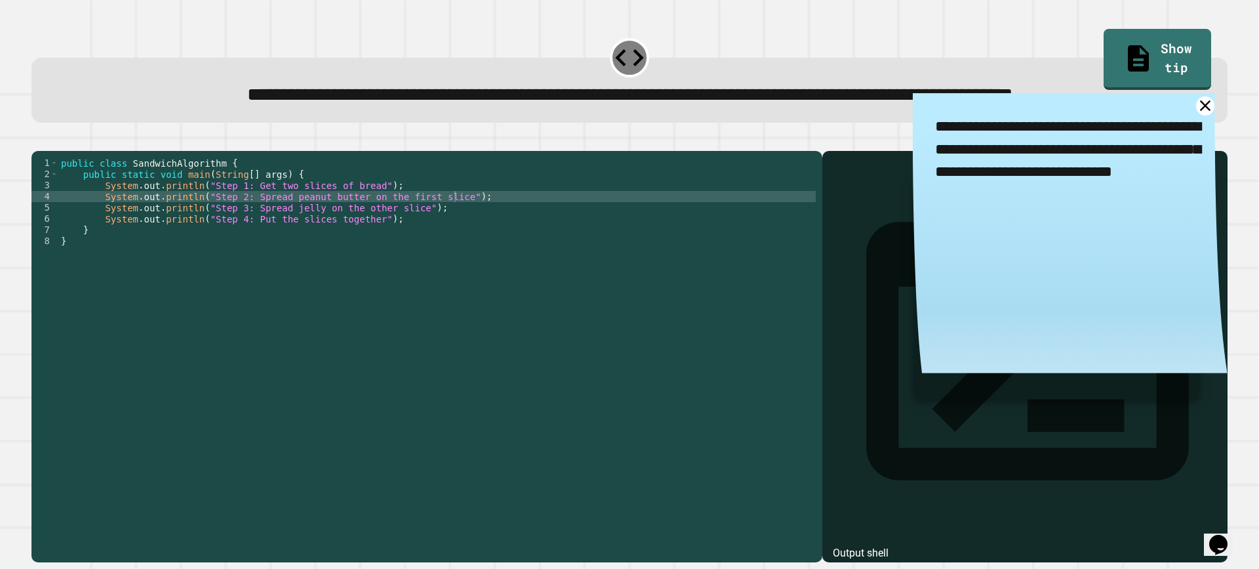
click at [387, 92] on span "**********" at bounding box center [630, 94] width 766 height 18
click at [1177, 110] on div "**********" at bounding box center [630, 95] width 1150 height 29
click at [1175, 127] on div "**********" at bounding box center [629, 77] width 1209 height 104
click at [1199, 112] on icon at bounding box center [1205, 105] width 13 height 13
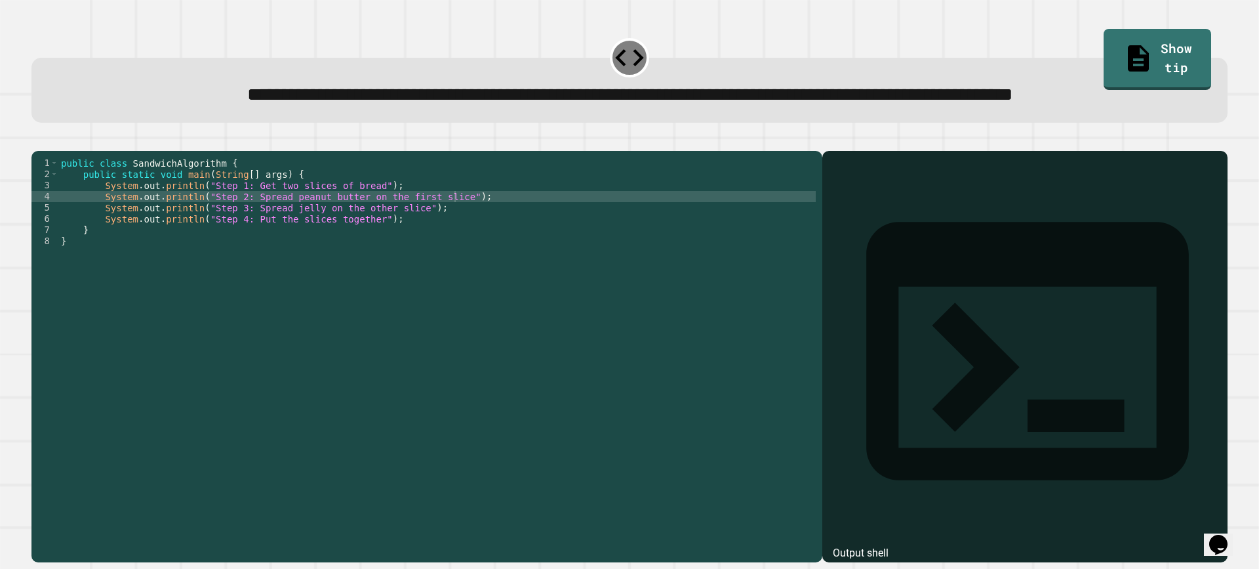
click at [689, 163] on div "**********" at bounding box center [629, 348] width 1209 height 439
click at [38, 140] on icon "button" at bounding box center [38, 140] width 0 height 0
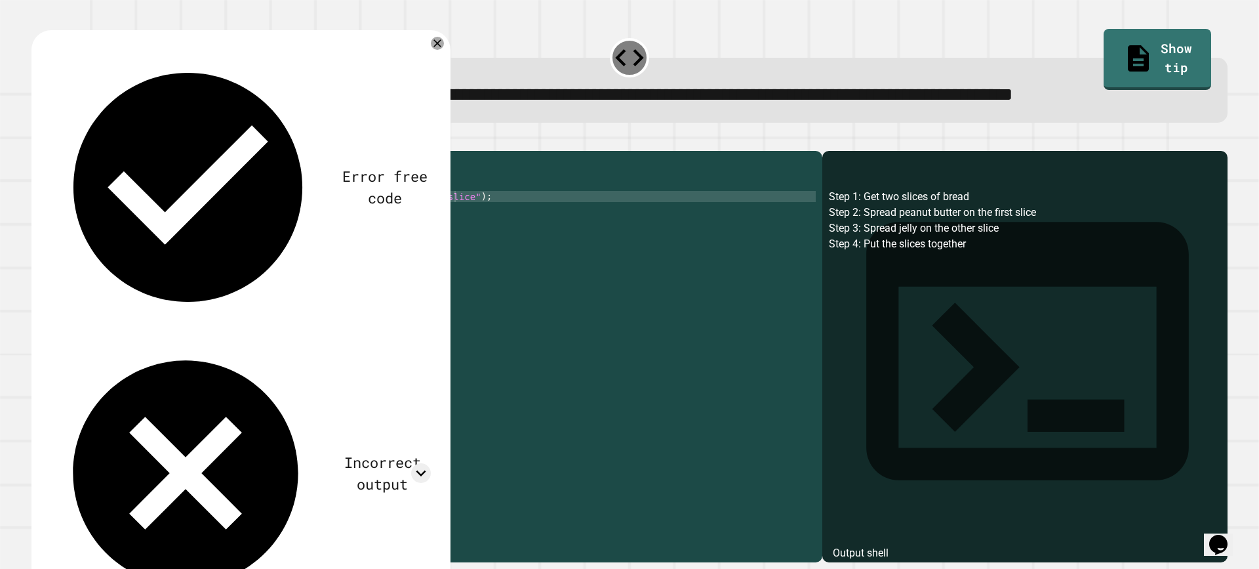
click at [394, 251] on div "public class SandwichAlgorithm { public static void main ( String [ ] args ) { …" at bounding box center [437, 324] width 758 height 335
click at [38, 140] on icon "button" at bounding box center [38, 140] width 0 height 0
click at [390, 249] on div "public class SandwichAlgorithm { public static void main ( String [ ] args ) { …" at bounding box center [437, 324] width 758 height 335
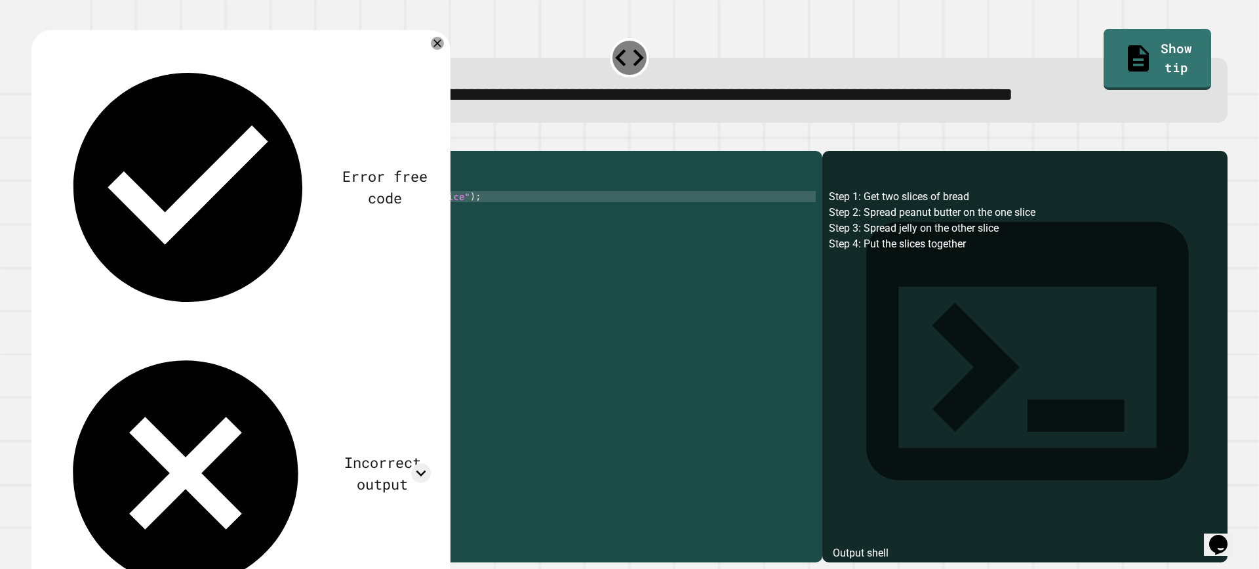
click at [390, 249] on div "public class SandwichAlgorithm { public static void main ( String [ ] args ) { …" at bounding box center [437, 324] width 758 height 335
click at [38, 140] on icon "button" at bounding box center [38, 140] width 0 height 0
click at [372, 247] on div "public class SandwichAlgorithm { public static void main ( String [ ] args ) { …" at bounding box center [437, 324] width 758 height 335
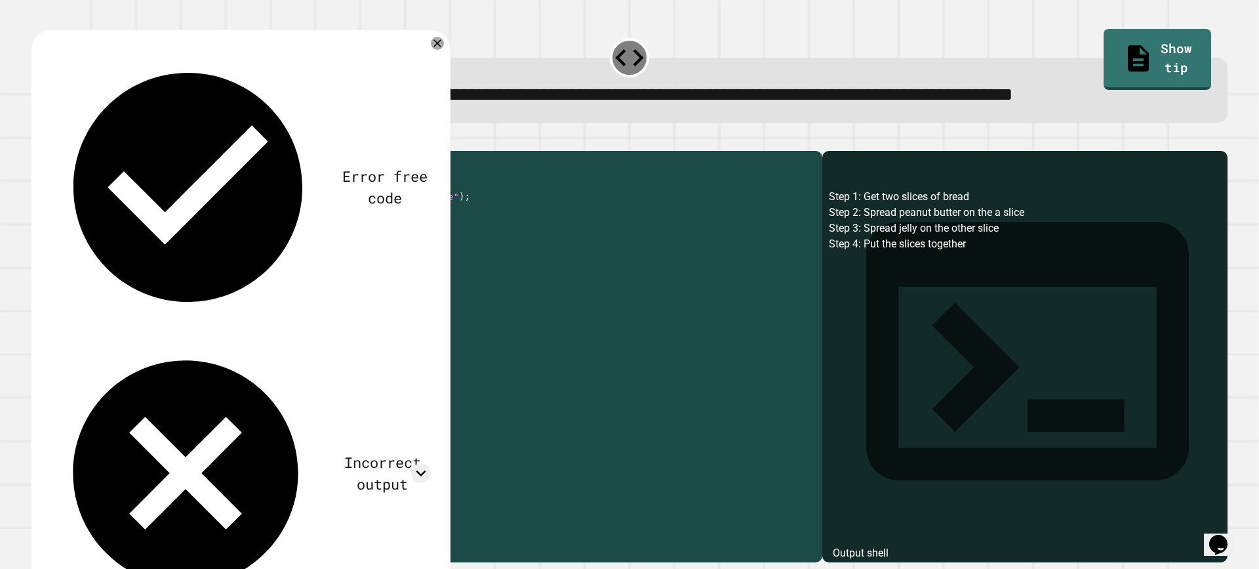
click at [382, 247] on div "public class SandwichAlgorithm { public static void main ( String [ ] args ) { …" at bounding box center [437, 324] width 758 height 335
click at [387, 249] on div "public class SandwichAlgorithm { public static void main ( String [ ] args ) { …" at bounding box center [437, 324] width 758 height 335
type textarea "**********"
click at [38, 140] on button "button" at bounding box center [38, 140] width 0 height 0
click at [390, 248] on div "public class SandwichAlgorithm { public static void main ( String [ ] args ) { …" at bounding box center [437, 324] width 758 height 335
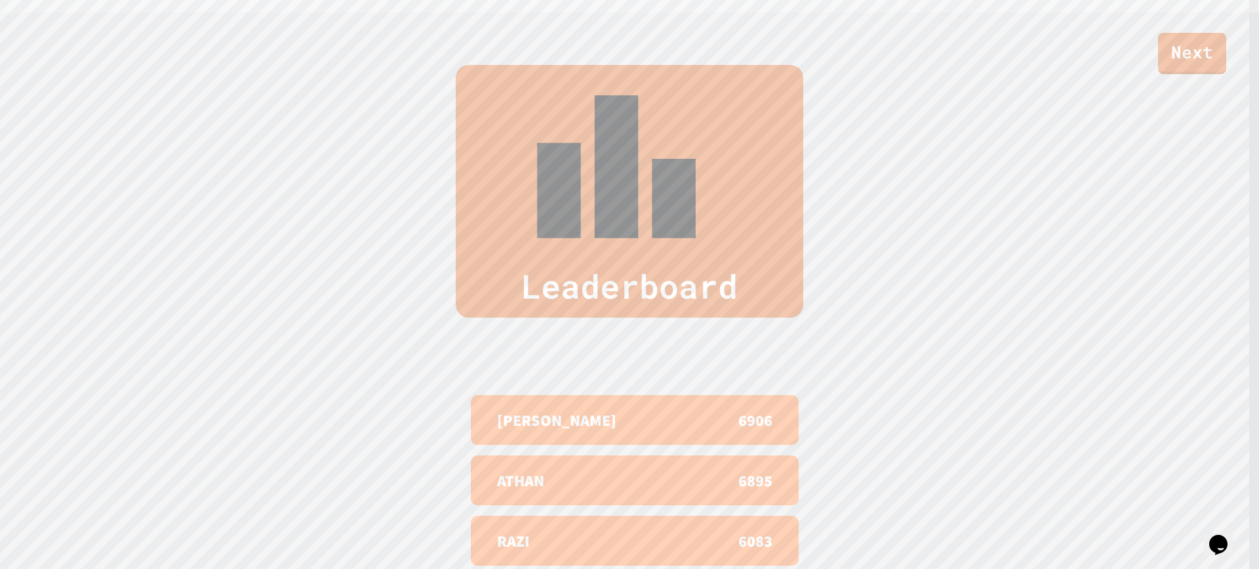
scroll to position [574, 0]
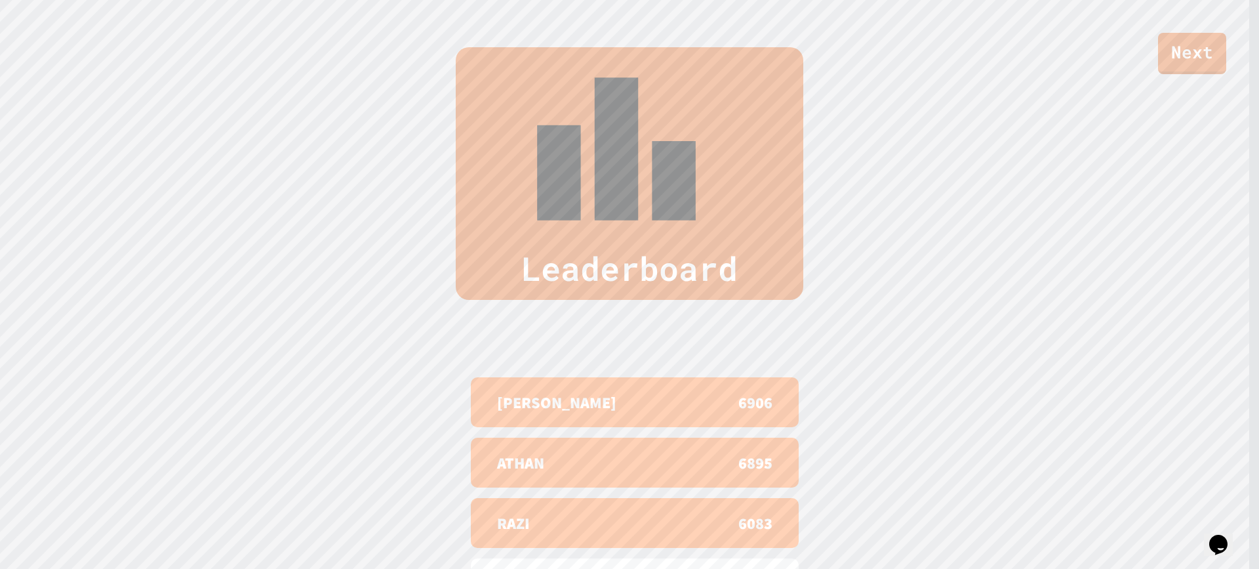
drag, startPoint x: 584, startPoint y: 391, endPoint x: 272, endPoint y: 407, distance: 312.6
click at [272, 407] on div "Leaderboard LIAM 6906 ATHAN 6895 RAZI 6083 [PERSON_NAME] 5702 JACE 5657" at bounding box center [629, 360] width 1259 height 731
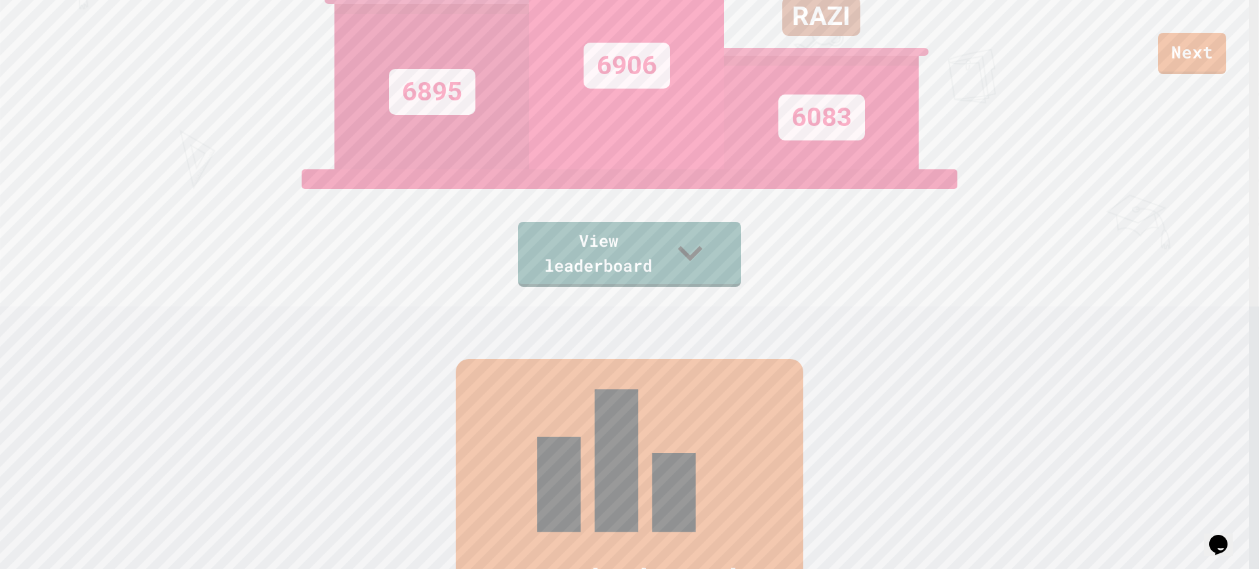
scroll to position [0, 0]
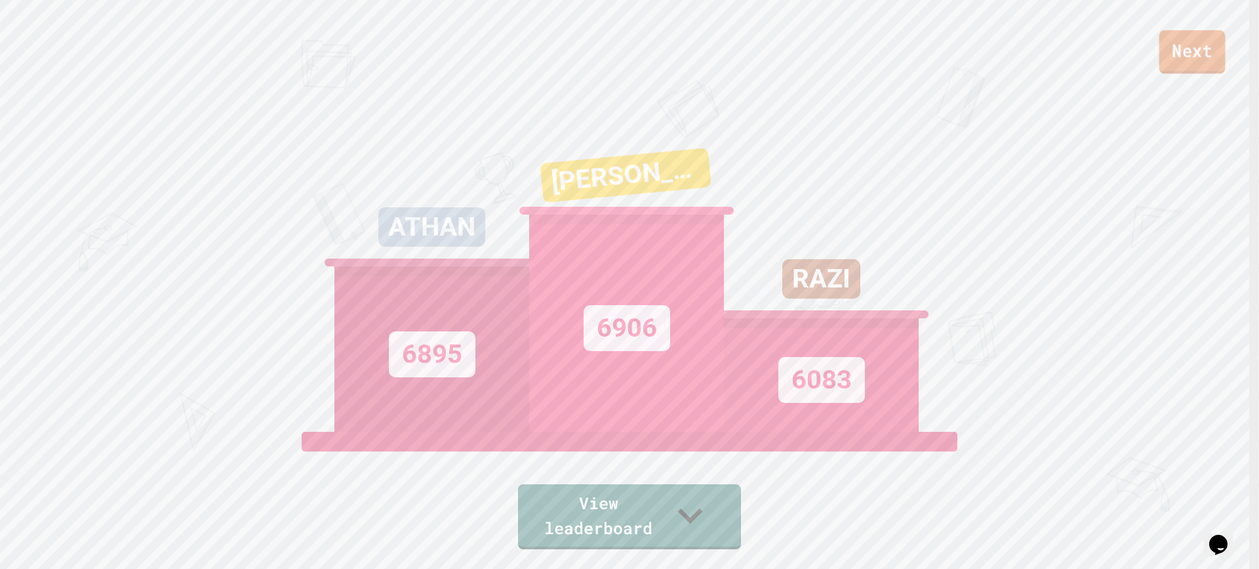
click at [1207, 37] on link "Next" at bounding box center [1193, 51] width 66 height 43
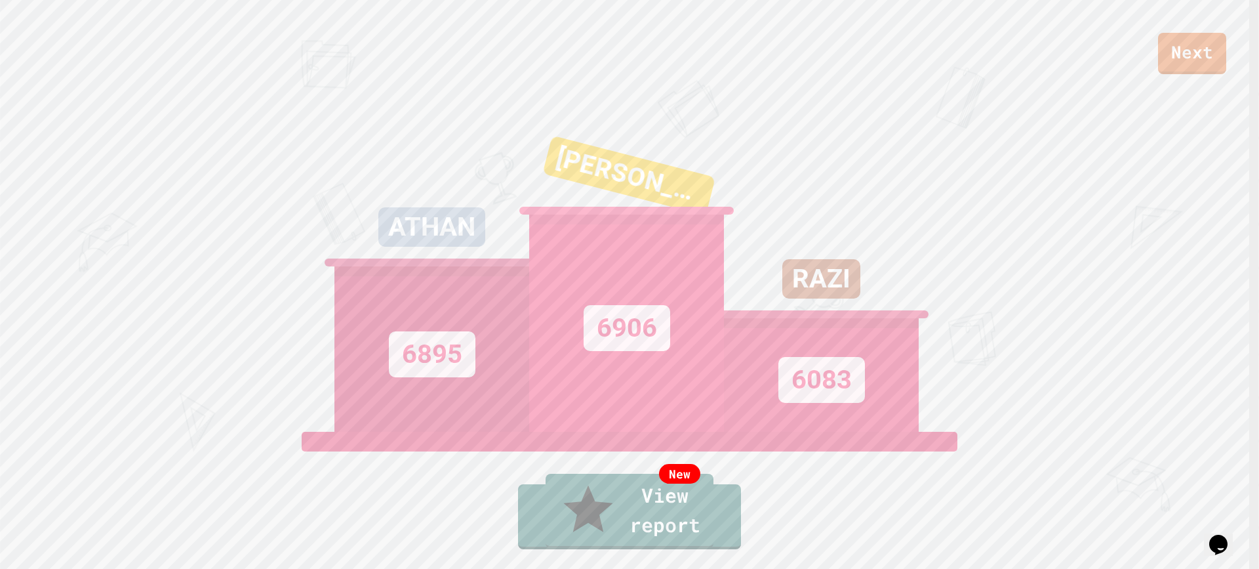
type textarea "**********"
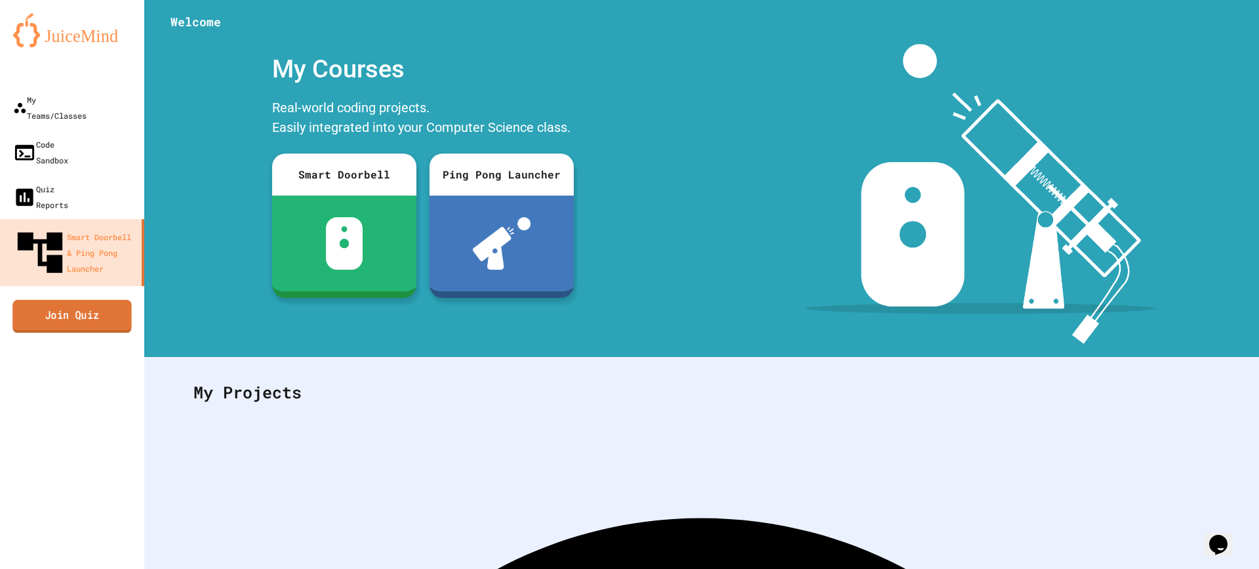
click at [79, 300] on link "Join Quiz" at bounding box center [71, 316] width 119 height 33
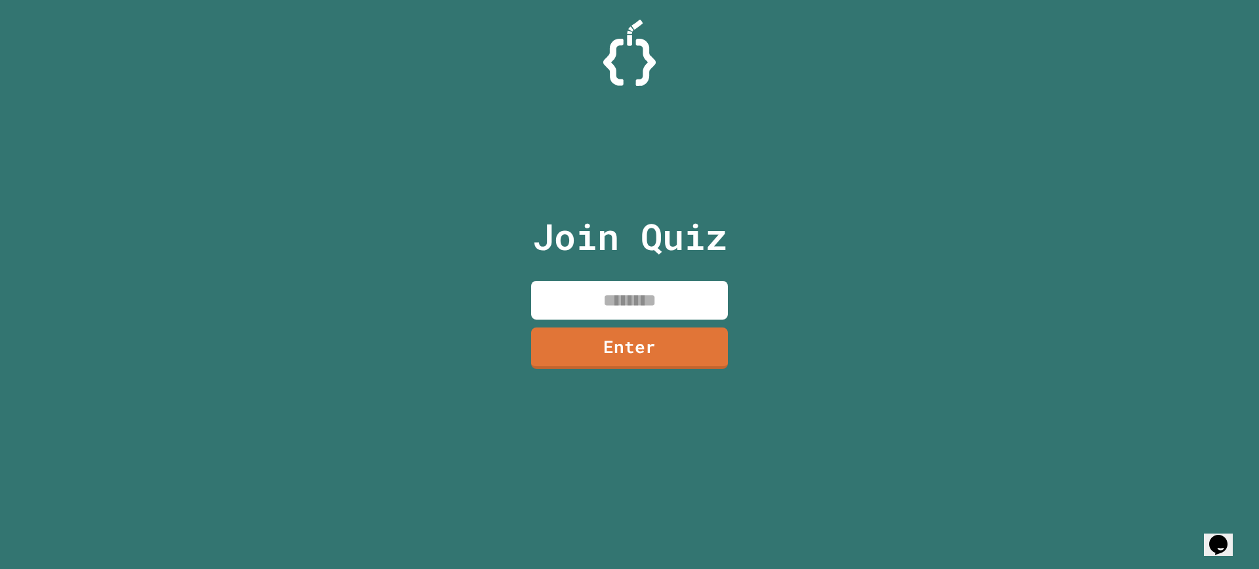
click at [664, 302] on input at bounding box center [629, 300] width 197 height 39
type input "********"
click at [667, 335] on link "Enter" at bounding box center [629, 345] width 178 height 43
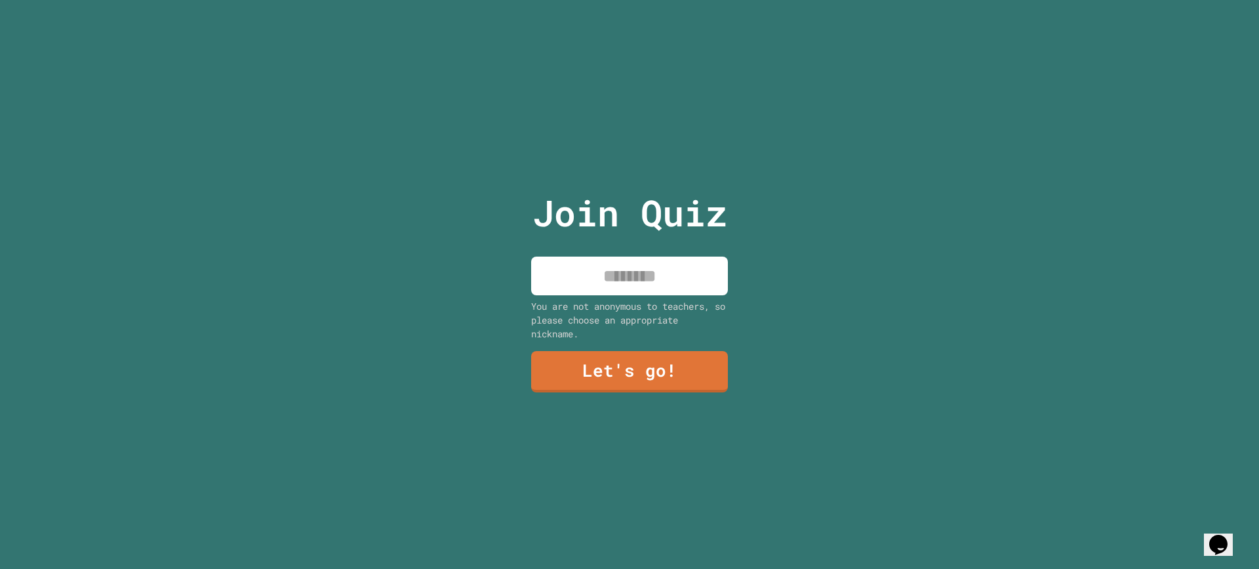
click at [661, 259] on input at bounding box center [629, 275] width 197 height 39
type input "****"
click at [638, 380] on link "Let's go!" at bounding box center [629, 371] width 199 height 42
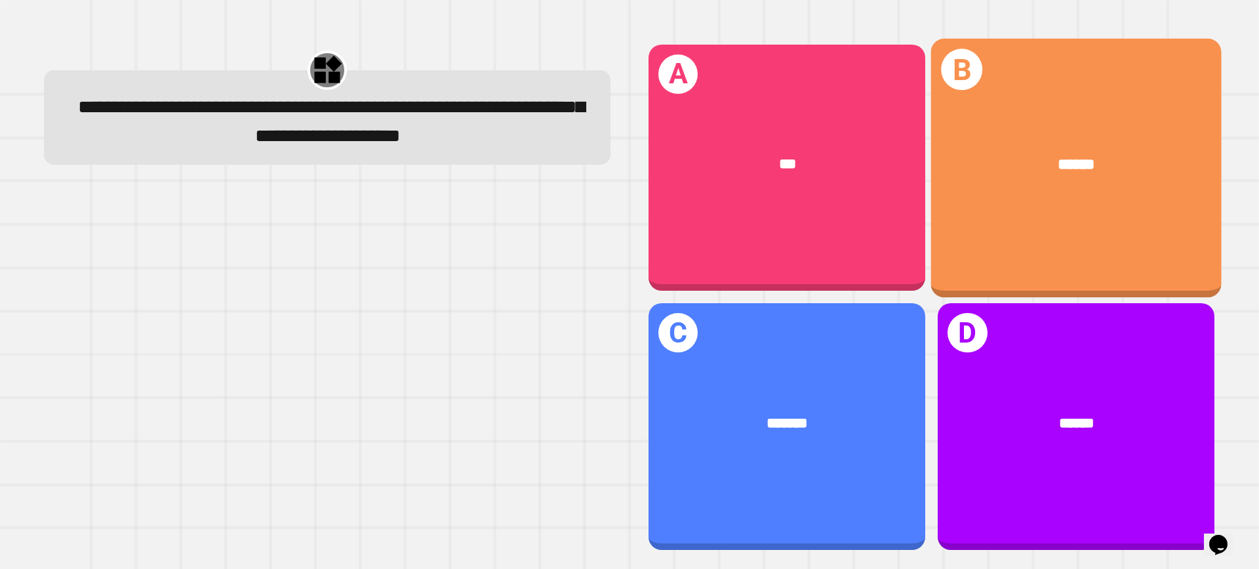
click at [1018, 197] on div "******" at bounding box center [1076, 164] width 291 height 86
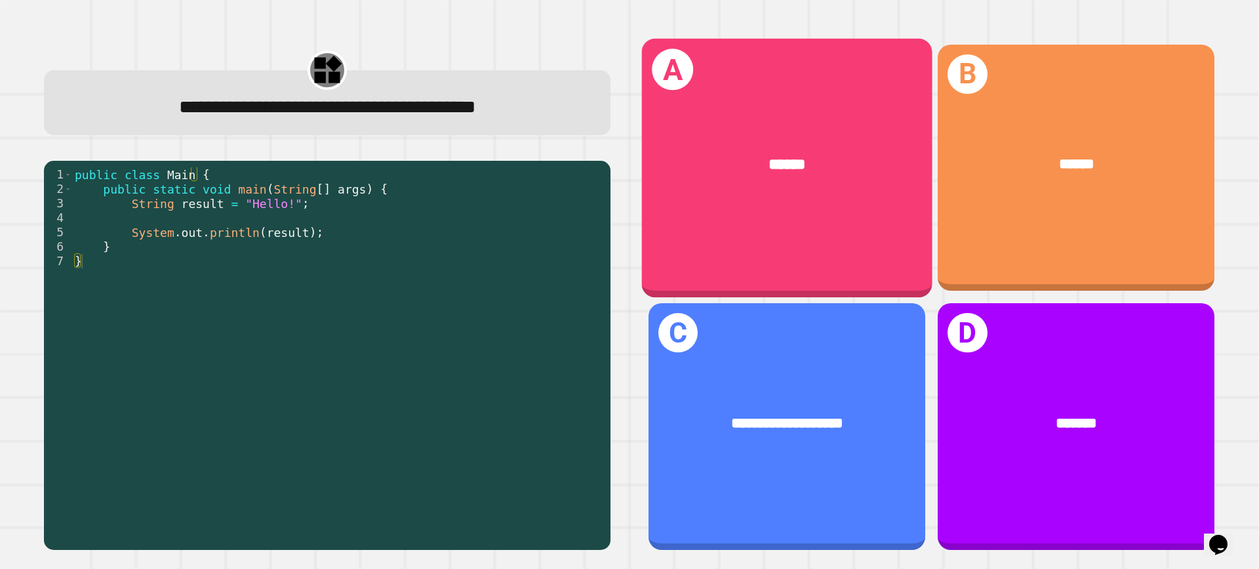
click at [820, 207] on div "A ******" at bounding box center [787, 167] width 291 height 258
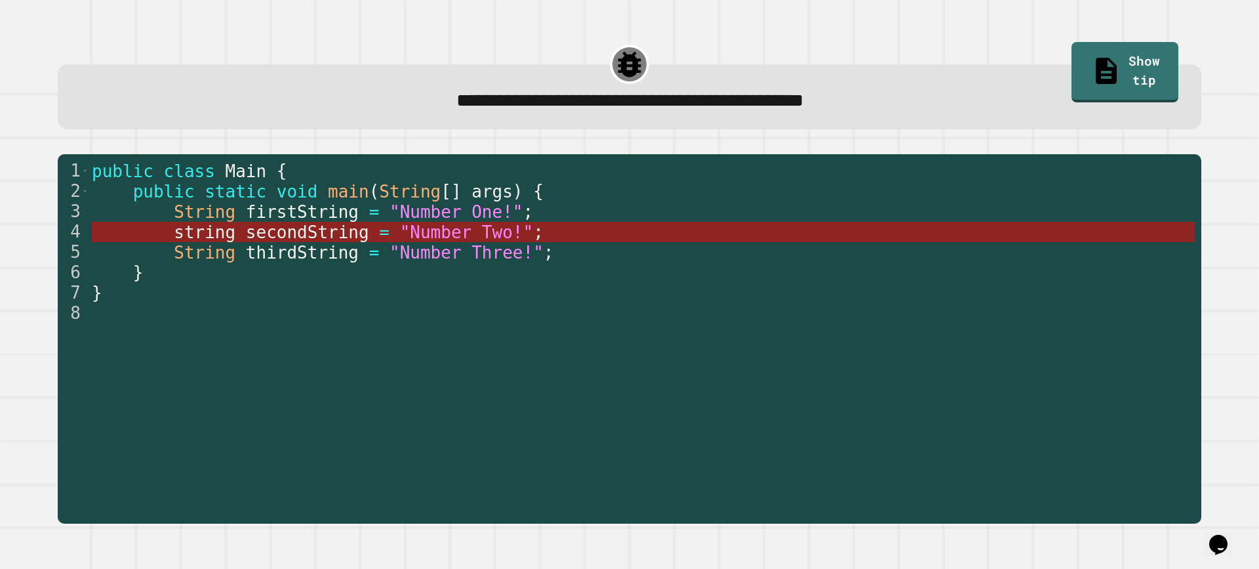
click at [212, 231] on span "string" at bounding box center [205, 232] width 62 height 20
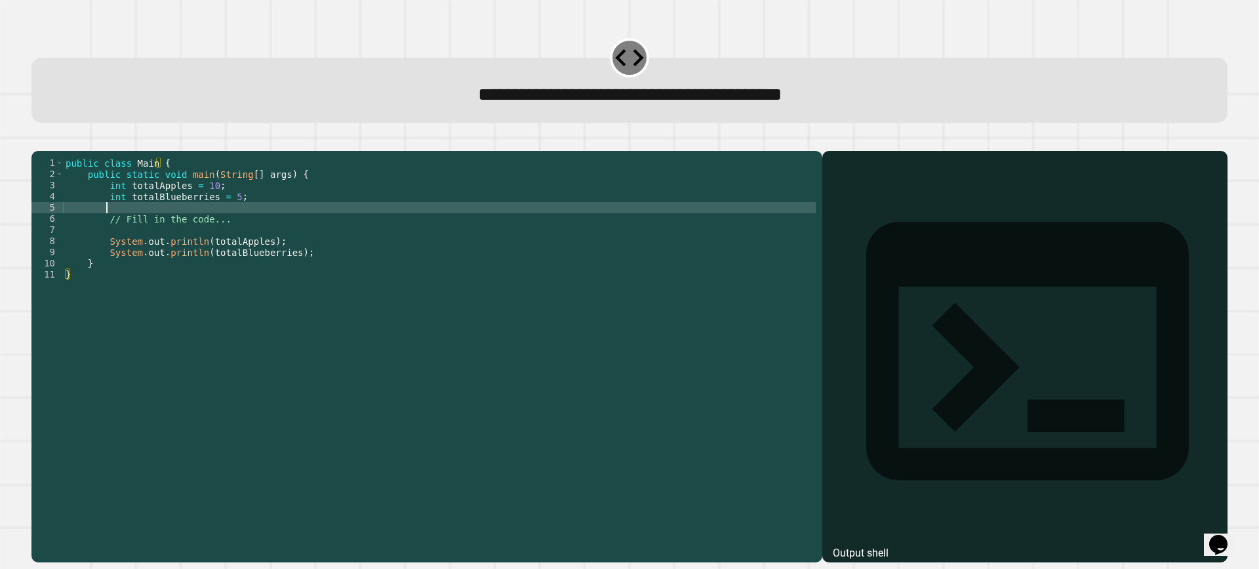
click at [236, 230] on div "public class Main { public static void main ( String [ ] args ) { int totalAppl…" at bounding box center [439, 341] width 753 height 368
click at [234, 239] on div "public class Main { public static void main ( String [ ] args ) { int totalAppl…" at bounding box center [439, 341] width 753 height 368
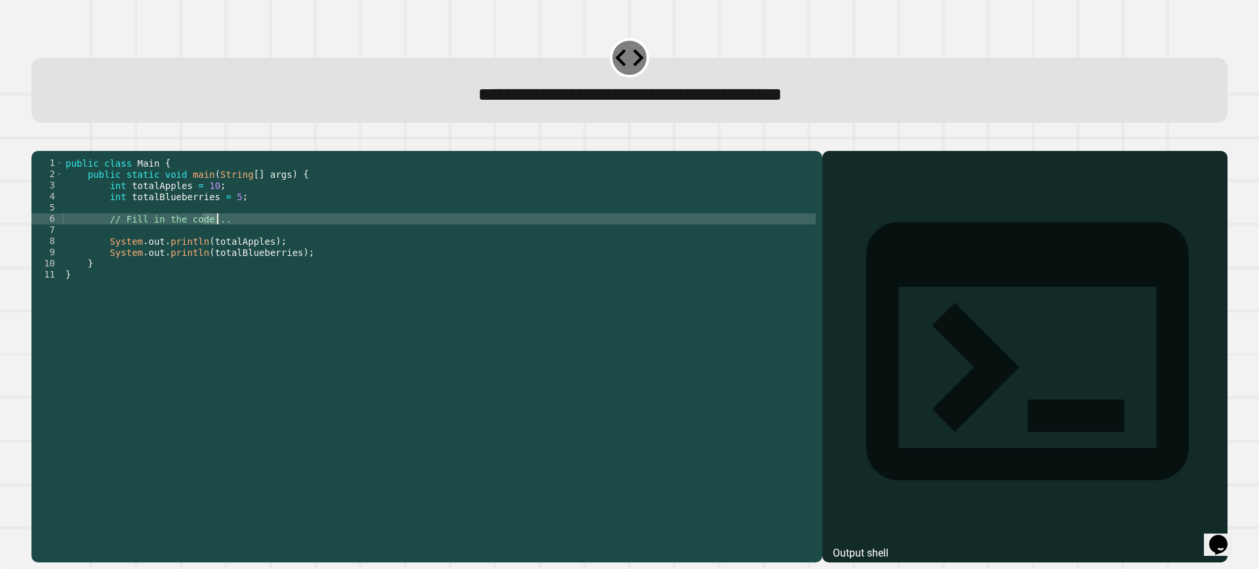
click at [234, 239] on div "public class Main { public static void main ( String [ ] args ) { int totalAppl…" at bounding box center [439, 341] width 753 height 368
click at [234, 239] on div "public class Main { public static void main ( String [ ] args ) { int totalAppl…" at bounding box center [439, 330] width 753 height 346
drag, startPoint x: 234, startPoint y: 239, endPoint x: 119, endPoint y: 241, distance: 114.2
click at [119, 241] on div "public class Main { public static void main ( String [ ] args ) { int totalAppl…" at bounding box center [439, 341] width 753 height 368
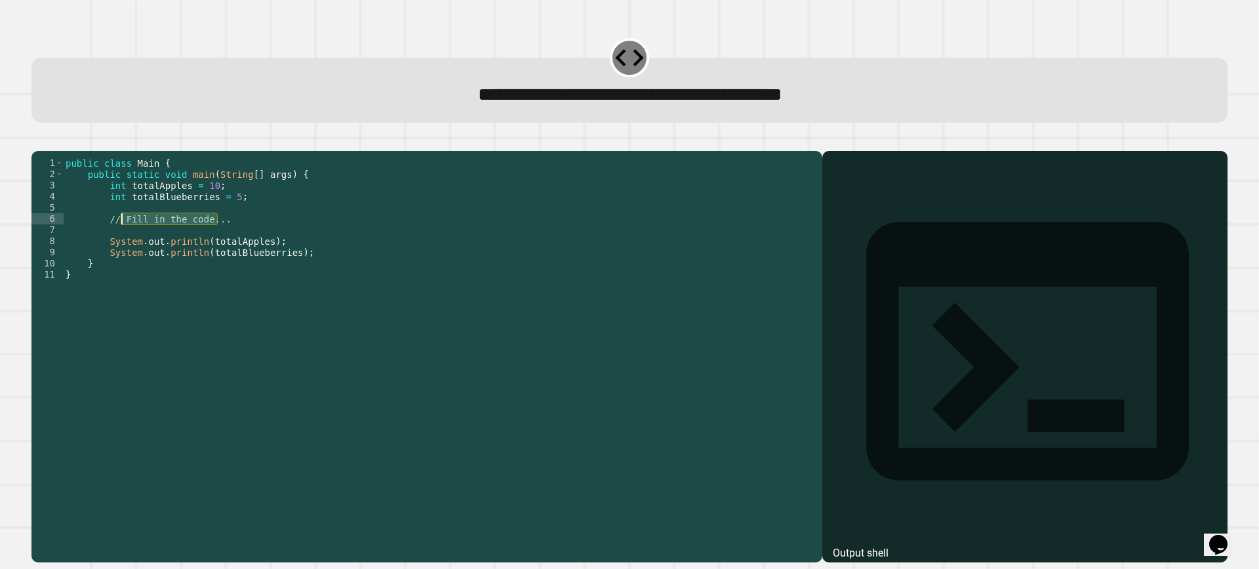
click at [226, 213] on div "public class Main { public static void main ( String [ ] args ) { int totalAppl…" at bounding box center [439, 341] width 753 height 368
click at [224, 241] on div "public class Main { public static void main ( String [ ] args ) { int totalAppl…" at bounding box center [439, 341] width 753 height 368
drag, startPoint x: 224, startPoint y: 241, endPoint x: 113, endPoint y: 239, distance: 110.2
click at [113, 239] on div "public class Main { public static void main ( String [ ] args ) { int totalAppl…" at bounding box center [439, 341] width 753 height 368
type textarea "**********"
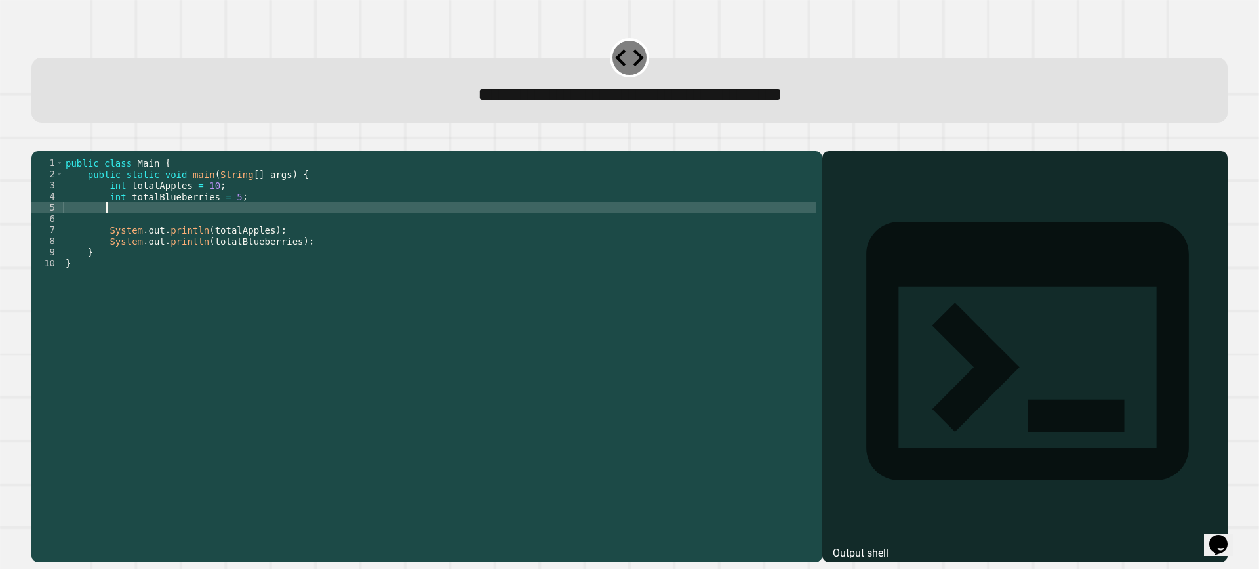
type textarea "*"
type textarea "**********"
click at [38, 140] on icon "button" at bounding box center [38, 140] width 0 height 0
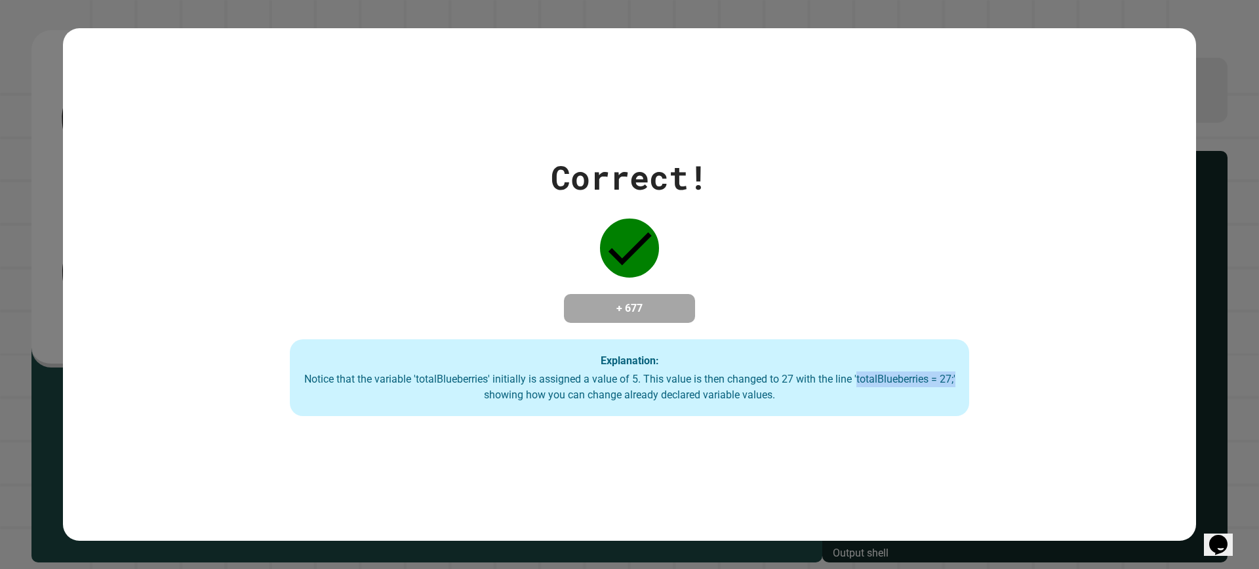
drag, startPoint x: 851, startPoint y: 383, endPoint x: 1069, endPoint y: 386, distance: 217.1
click at [1069, 386] on div "Correct! + 677 Explanation: Notice that the variable 'totalBlueberries' initial…" at bounding box center [629, 285] width 971 height 264
drag, startPoint x: 844, startPoint y: 364, endPoint x: 841, endPoint y: 384, distance: 20.5
click at [841, 384] on div "Explanation: Notice that the variable 'totalBlueberries' initially is assigned …" at bounding box center [630, 377] width 680 height 77
click at [847, 383] on div "Notice that the variable 'totalBlueberries' initially is assigned a value of 5.…" at bounding box center [630, 386] width 654 height 31
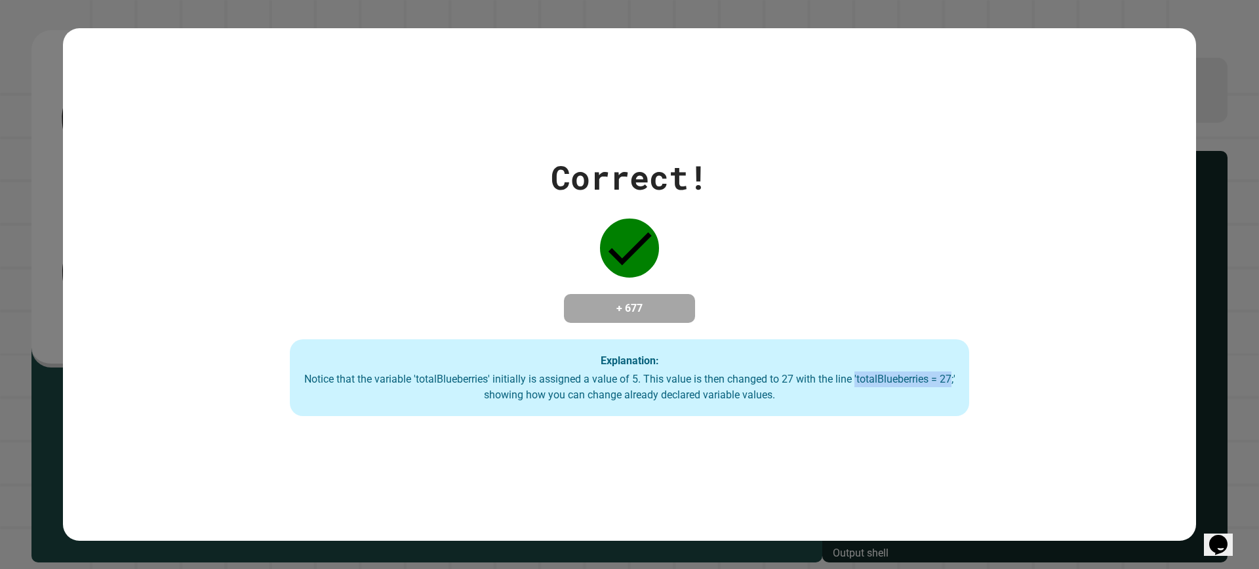
drag, startPoint x: 847, startPoint y: 383, endPoint x: 940, endPoint y: 371, distance: 93.9
click at [940, 371] on div "Explanation: Notice that the variable 'totalBlueberries' initially is assigned …" at bounding box center [630, 377] width 680 height 77
drag, startPoint x: 966, startPoint y: 379, endPoint x: 714, endPoint y: 356, distance: 252.9
click at [715, 356] on div "Correct! + 677 Explanation: Notice that the variable 'totalBlueberries' initial…" at bounding box center [629, 285] width 971 height 264
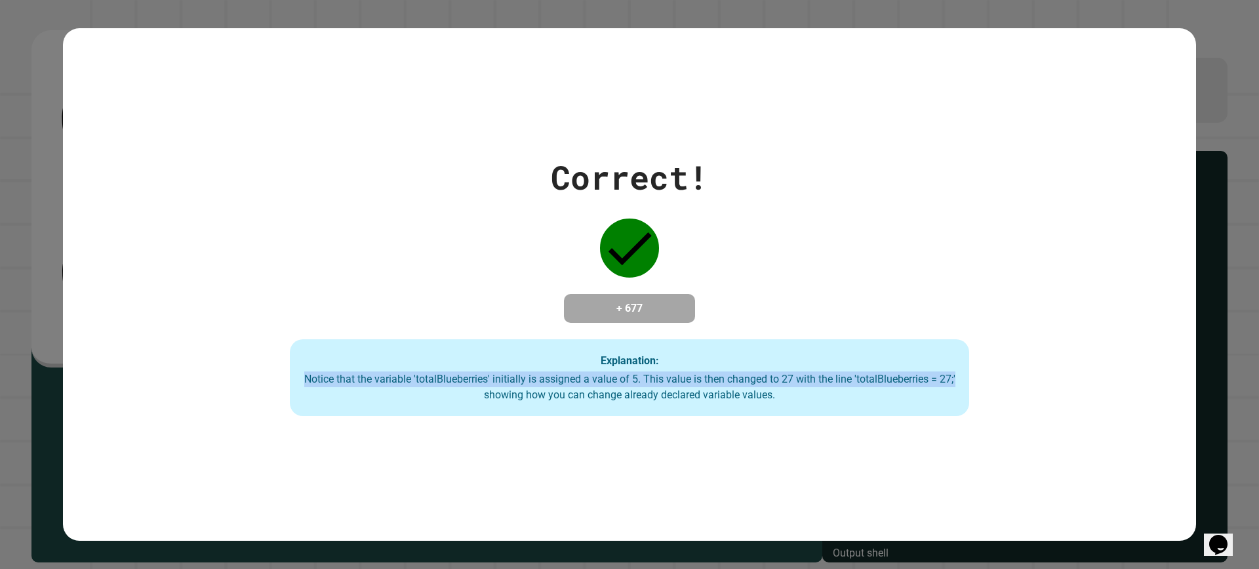
click at [714, 356] on div "Explanation: Notice that the variable 'totalBlueberries' initially is assigned …" at bounding box center [630, 377] width 680 height 77
drag, startPoint x: 603, startPoint y: 330, endPoint x: 274, endPoint y: 326, distance: 328.6
click at [274, 326] on div "Correct! + 677 Explanation: Notice that the variable 'totalBlueberries' initial…" at bounding box center [629, 285] width 971 height 264
drag, startPoint x: 678, startPoint y: 257, endPoint x: 815, endPoint y: 302, distance: 143.7
click at [689, 273] on div "Correct! + 677 Explanation: Notice that the variable 'totalBlueberries' initial…" at bounding box center [629, 285] width 971 height 264
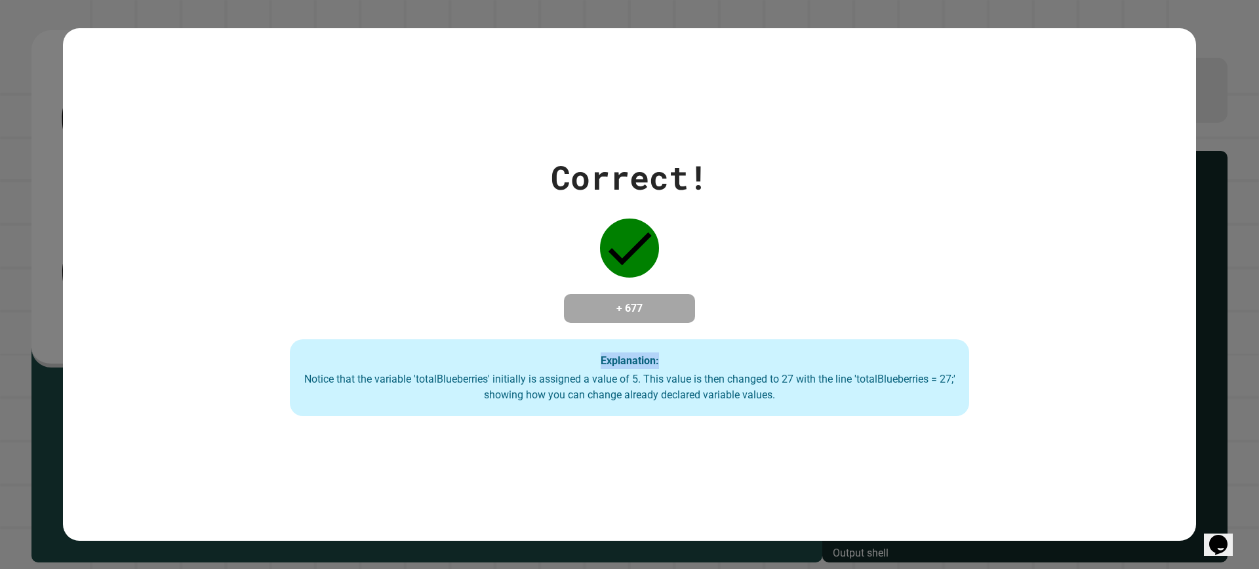
drag, startPoint x: 823, startPoint y: 293, endPoint x: 195, endPoint y: 54, distance: 670.8
click at [195, 54] on div "Correct! + 677 Explanation: Notice that the variable 'totalBlueberries' initial…" at bounding box center [629, 284] width 1133 height 512
click at [415, 115] on div "Correct! + 677 Explanation: Notice that the variable 'totalBlueberries' initial…" at bounding box center [629, 284] width 1133 height 512
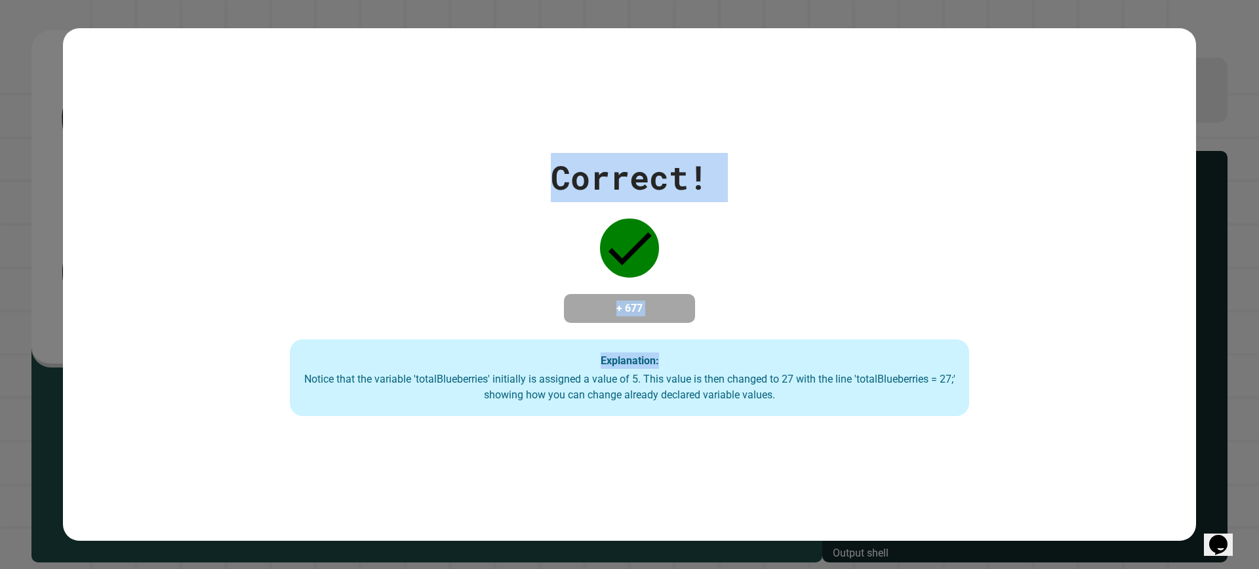
drag, startPoint x: 639, startPoint y: 265, endPoint x: 794, endPoint y: 350, distance: 176.4
click at [794, 350] on div "Correct! + 677 Explanation: Notice that the variable 'totalBlueberries' initial…" at bounding box center [629, 284] width 1133 height 512
click at [794, 346] on div "Explanation: Notice that the variable 'totalBlueberries' initially is assigned …" at bounding box center [630, 377] width 680 height 77
click at [411, 115] on div "Correct! + 677 Explanation: Notice that the variable 'totalBlueberries' initial…" at bounding box center [629, 284] width 1133 height 512
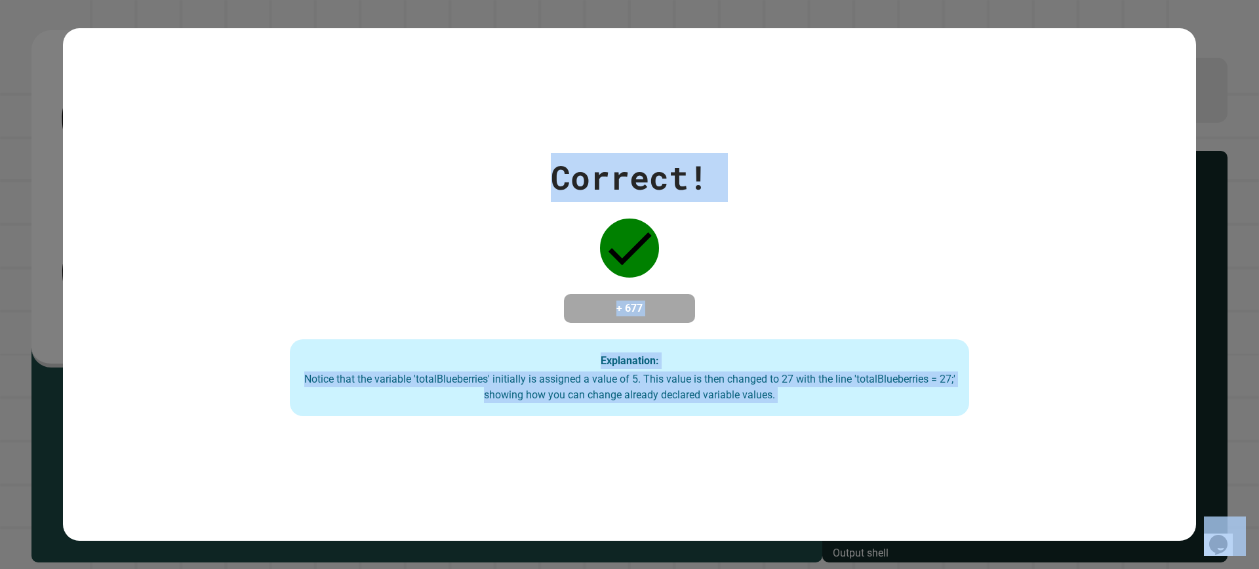
drag, startPoint x: 411, startPoint y: 115, endPoint x: 837, endPoint y: 415, distance: 520.7
click at [837, 415] on div "Correct! + 677 Explanation: Notice that the variable 'totalBlueberries' initial…" at bounding box center [629, 284] width 1133 height 512
click at [836, 415] on div "Explanation: Notice that the variable 'totalBlueberries' initially is assigned …" at bounding box center [630, 377] width 680 height 77
drag, startPoint x: 836, startPoint y: 415, endPoint x: 474, endPoint y: 187, distance: 428.0
click at [474, 187] on div "Correct! + 677 Explanation: Notice that the variable 'totalBlueberries' initial…" at bounding box center [629, 285] width 971 height 264
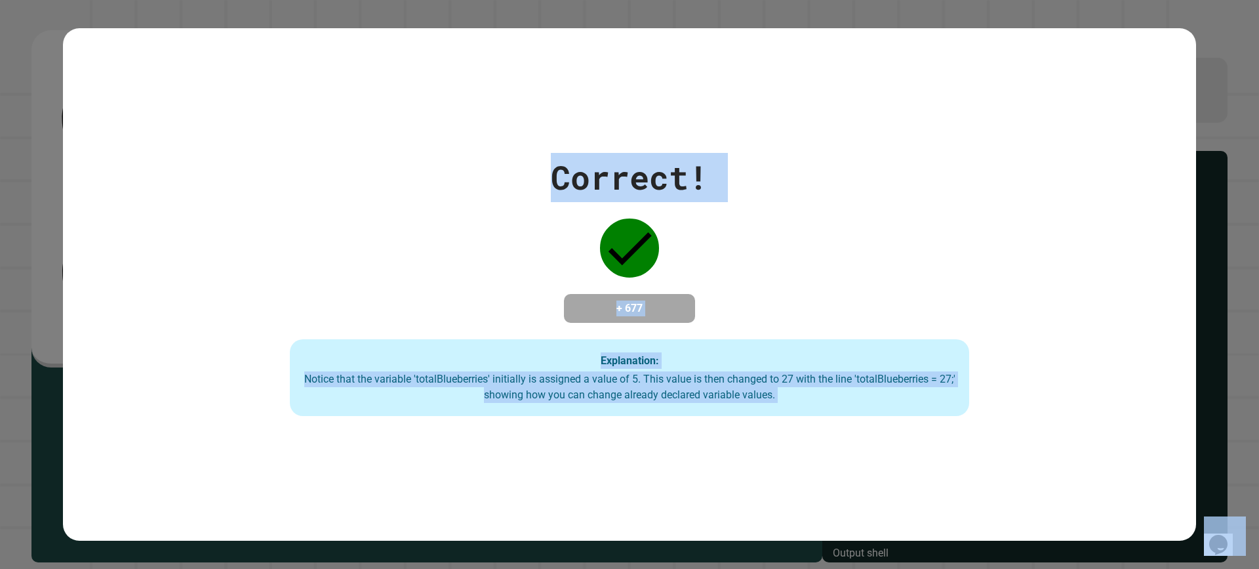
click at [474, 187] on div "Correct! + 677 Explanation: Notice that the variable 'totalBlueberries' initial…" at bounding box center [629, 285] width 971 height 264
drag, startPoint x: 478, startPoint y: 171, endPoint x: 871, endPoint y: 413, distance: 461.5
click at [871, 413] on div "Correct! + 677 Explanation: Notice that the variable 'totalBlueberries' initial…" at bounding box center [629, 285] width 971 height 264
click at [872, 412] on div "Explanation: Notice that the variable 'totalBlueberries' initially is assigned …" at bounding box center [630, 377] width 680 height 77
drag, startPoint x: 872, startPoint y: 412, endPoint x: 510, endPoint y: 214, distance: 413.3
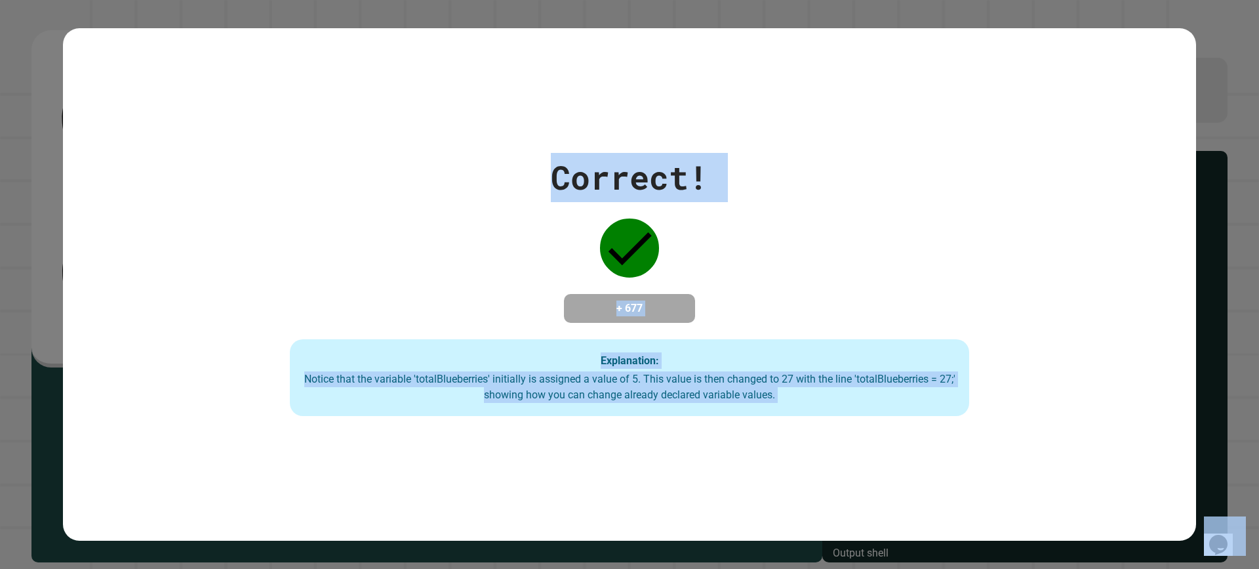
click at [510, 214] on div "Correct! + 677 Explanation: Notice that the variable 'totalBlueberries' initial…" at bounding box center [629, 285] width 971 height 264
drag, startPoint x: 507, startPoint y: 207, endPoint x: 803, endPoint y: 437, distance: 374.9
click at [802, 437] on div "Correct! + 677 Explanation: Notice that the variable 'totalBlueberries' initial…" at bounding box center [629, 284] width 1133 height 512
click at [803, 437] on div "Correct! + 677 Explanation: Notice that the variable 'totalBlueberries' initial…" at bounding box center [629, 284] width 1133 height 512
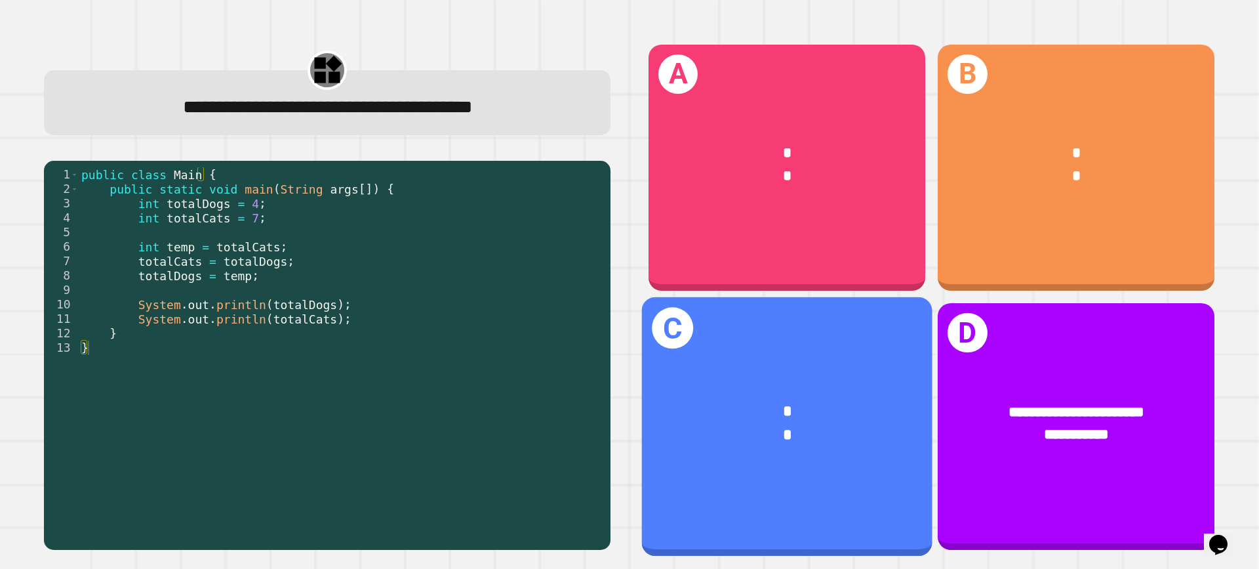
click at [823, 369] on div "* *" at bounding box center [787, 424] width 291 height 110
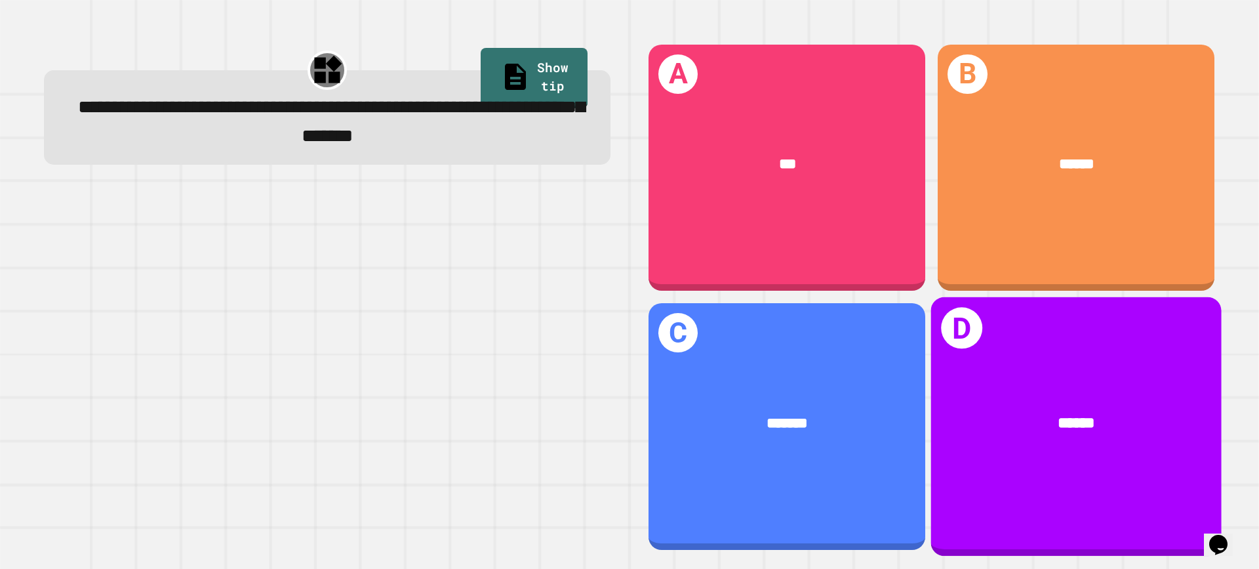
click at [1050, 329] on div "D ******" at bounding box center [1076, 426] width 291 height 258
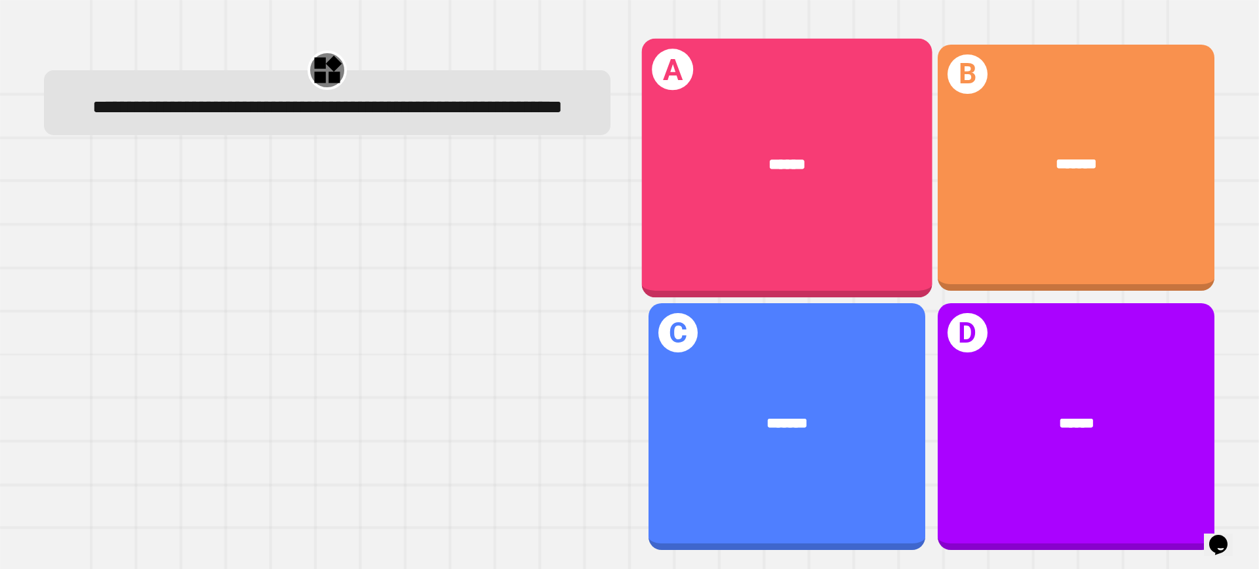
click at [694, 167] on div "******" at bounding box center [788, 164] width 228 height 24
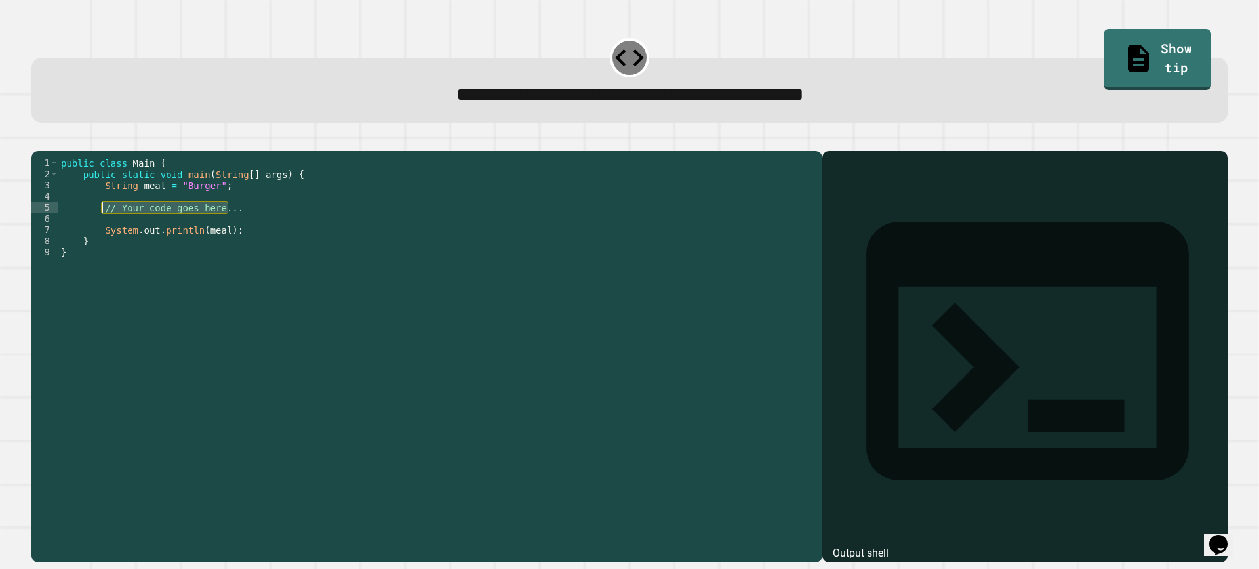
drag, startPoint x: 230, startPoint y: 226, endPoint x: 101, endPoint y: 228, distance: 129.2
click at [101, 228] on div "public class Main { public static void main ( String [ ] args ) { String meal =…" at bounding box center [437, 341] width 758 height 368
click at [43, 151] on div at bounding box center [629, 143] width 1196 height 16
click at [38, 140] on icon "button" at bounding box center [38, 140] width 0 height 0
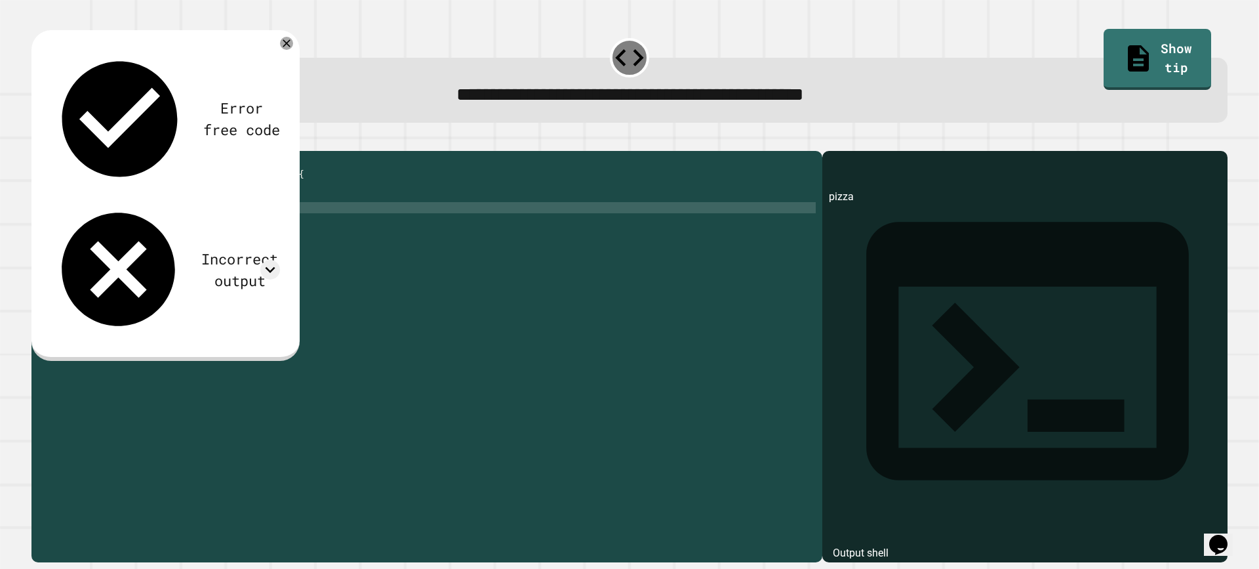
click at [148, 228] on div "public class Main { public static void main ( String [ ] args ) { String meal =…" at bounding box center [437, 341] width 758 height 368
type textarea "**********"
click at [38, 140] on icon "button" at bounding box center [38, 140] width 0 height 0
